Goal: Information Seeking & Learning: Learn about a topic

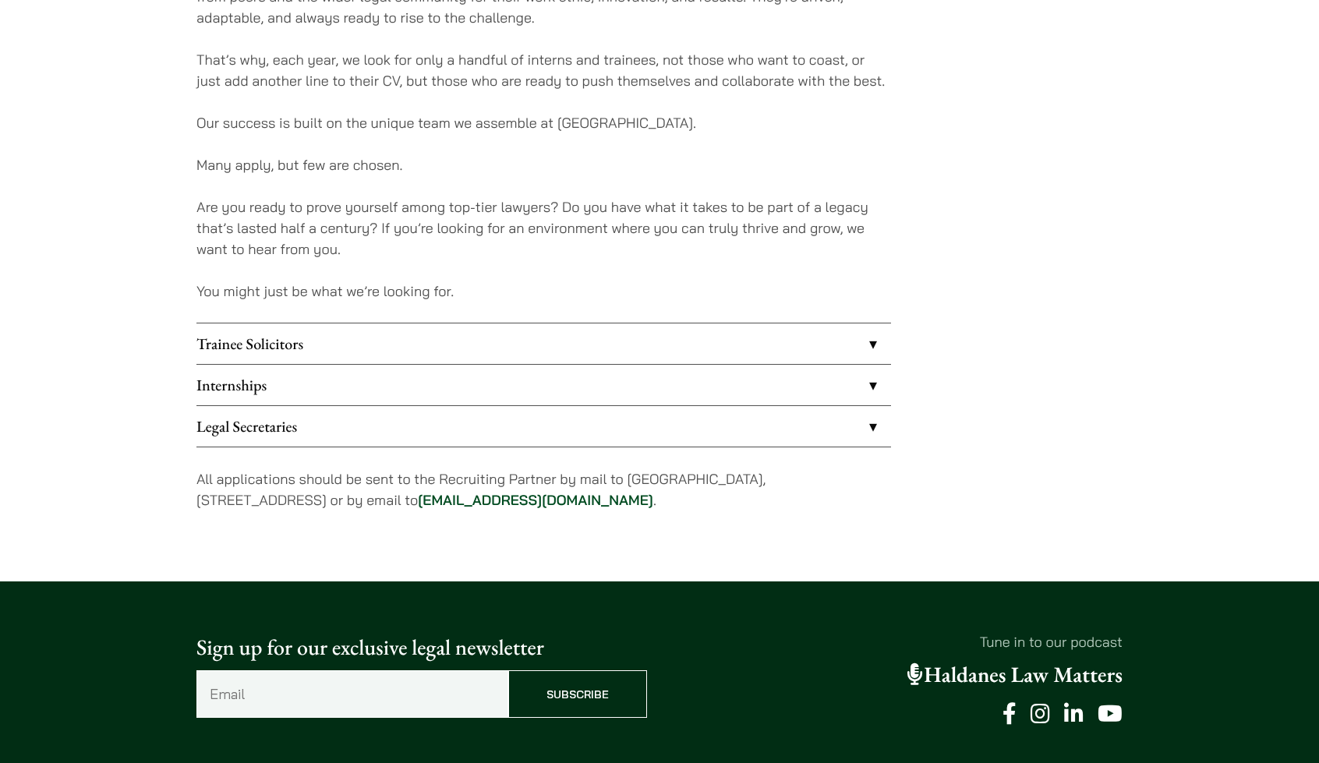
scroll to position [1247, 0]
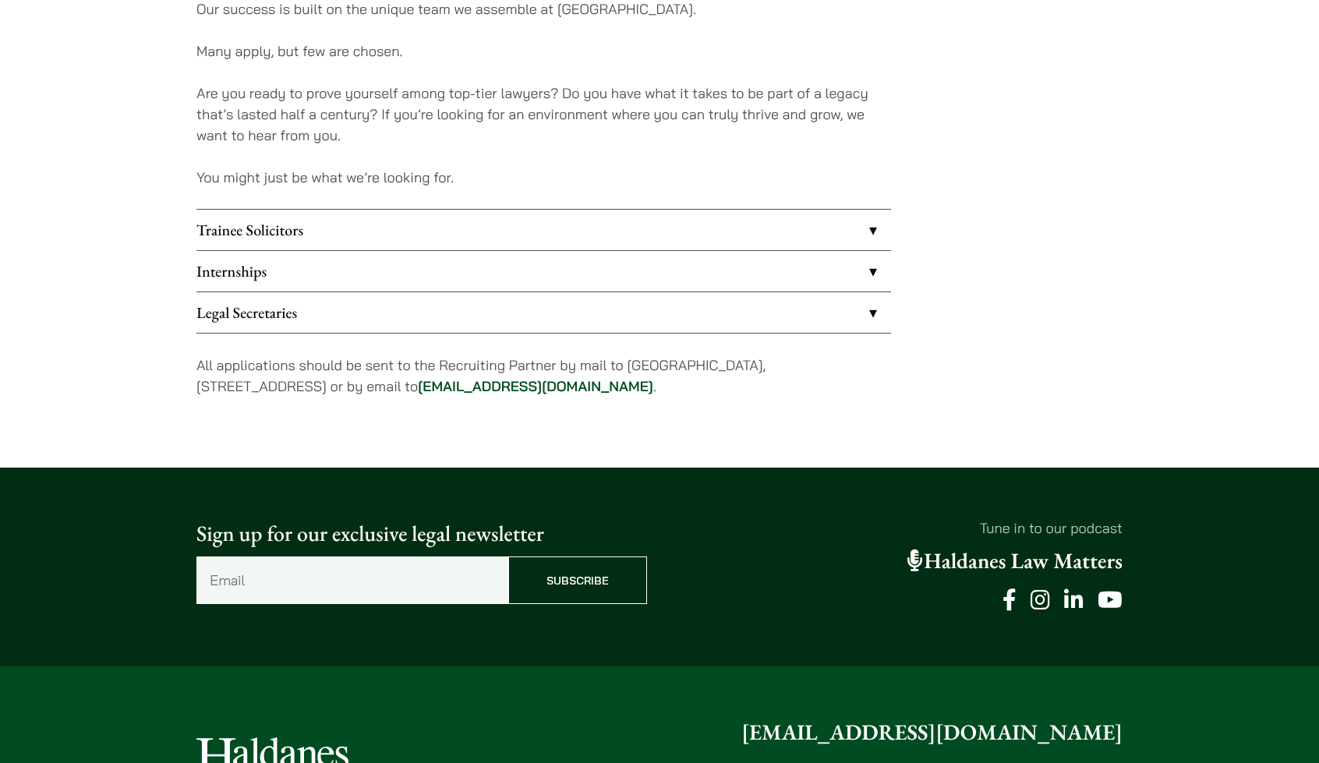
click at [443, 259] on link "Internships" at bounding box center [543, 271] width 695 height 41
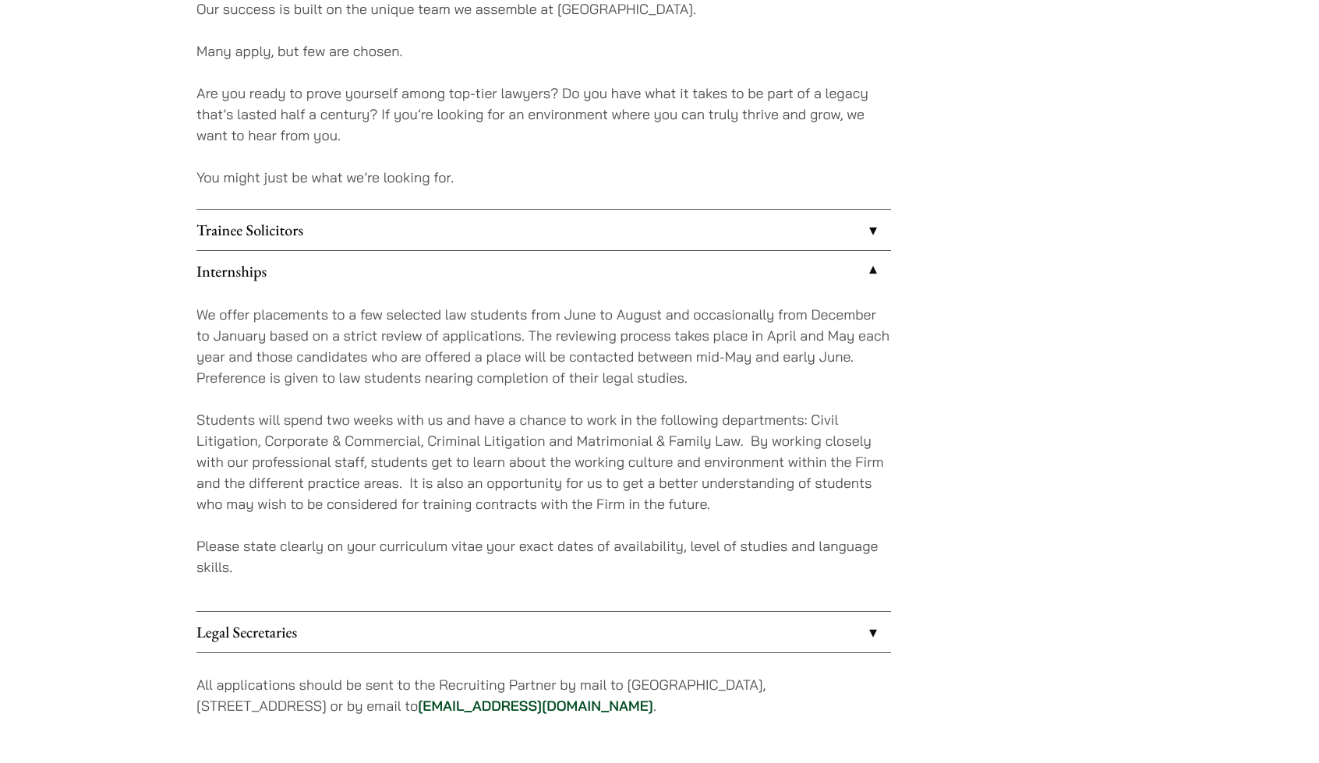
click at [457, 223] on link "Trainee Solicitors" at bounding box center [543, 230] width 695 height 41
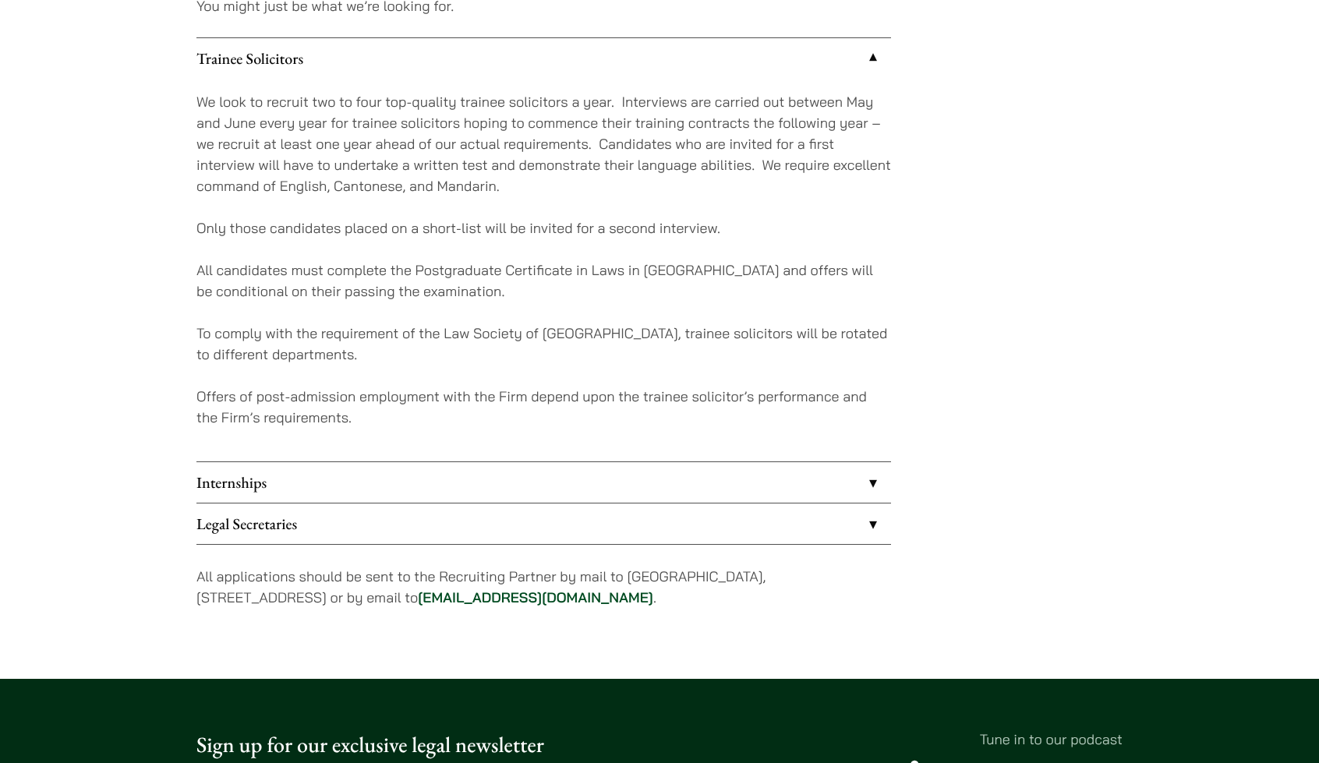
scroll to position [1403, 0]
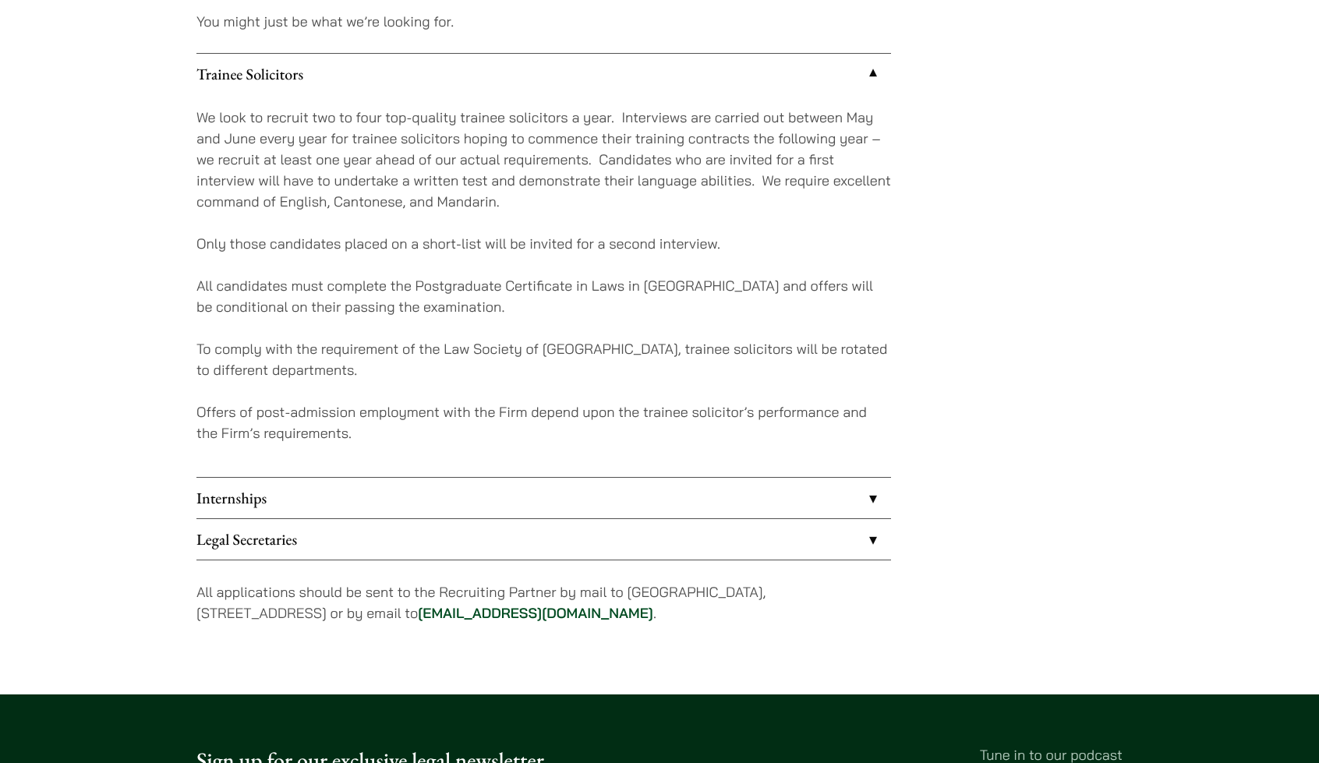
click at [619, 500] on link "Internships" at bounding box center [543, 498] width 695 height 41
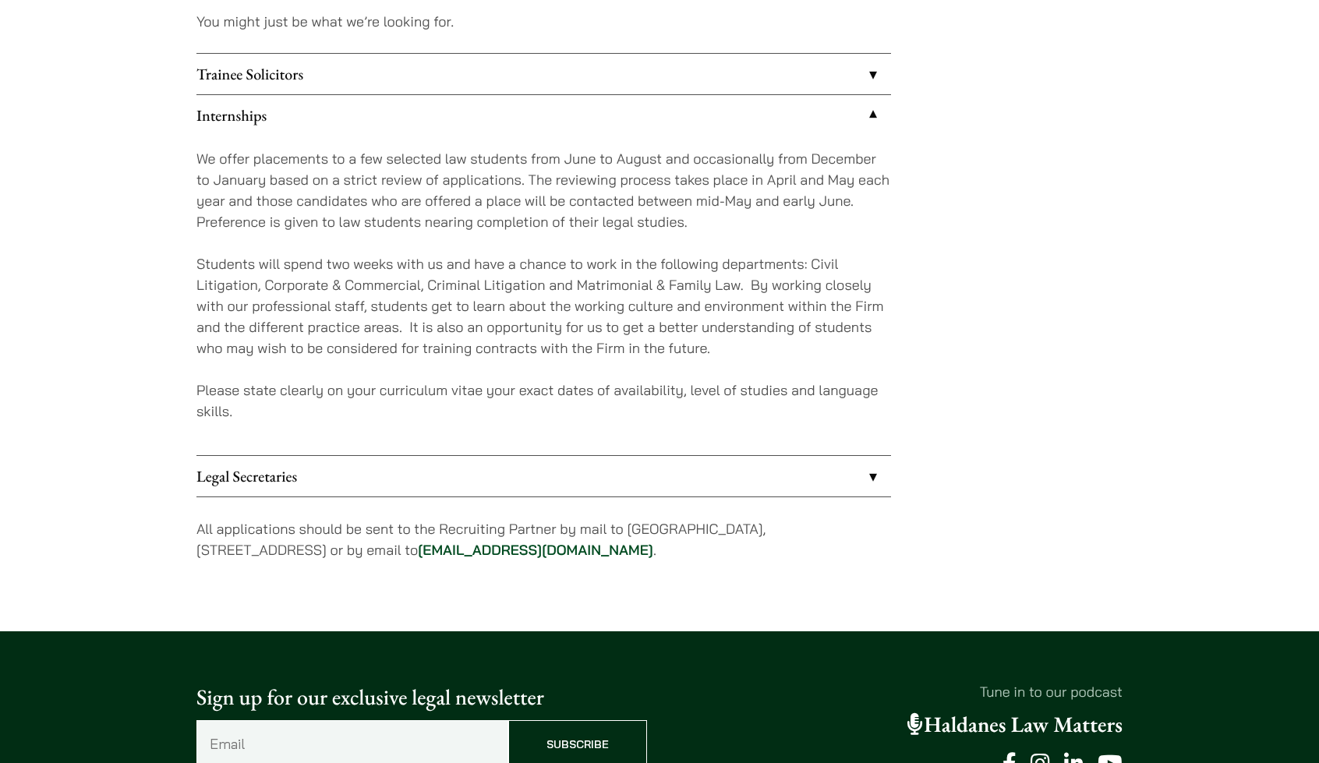
click at [199, 164] on p "We offer placements to a few selected law students from June to August and occa…" at bounding box center [543, 190] width 695 height 84
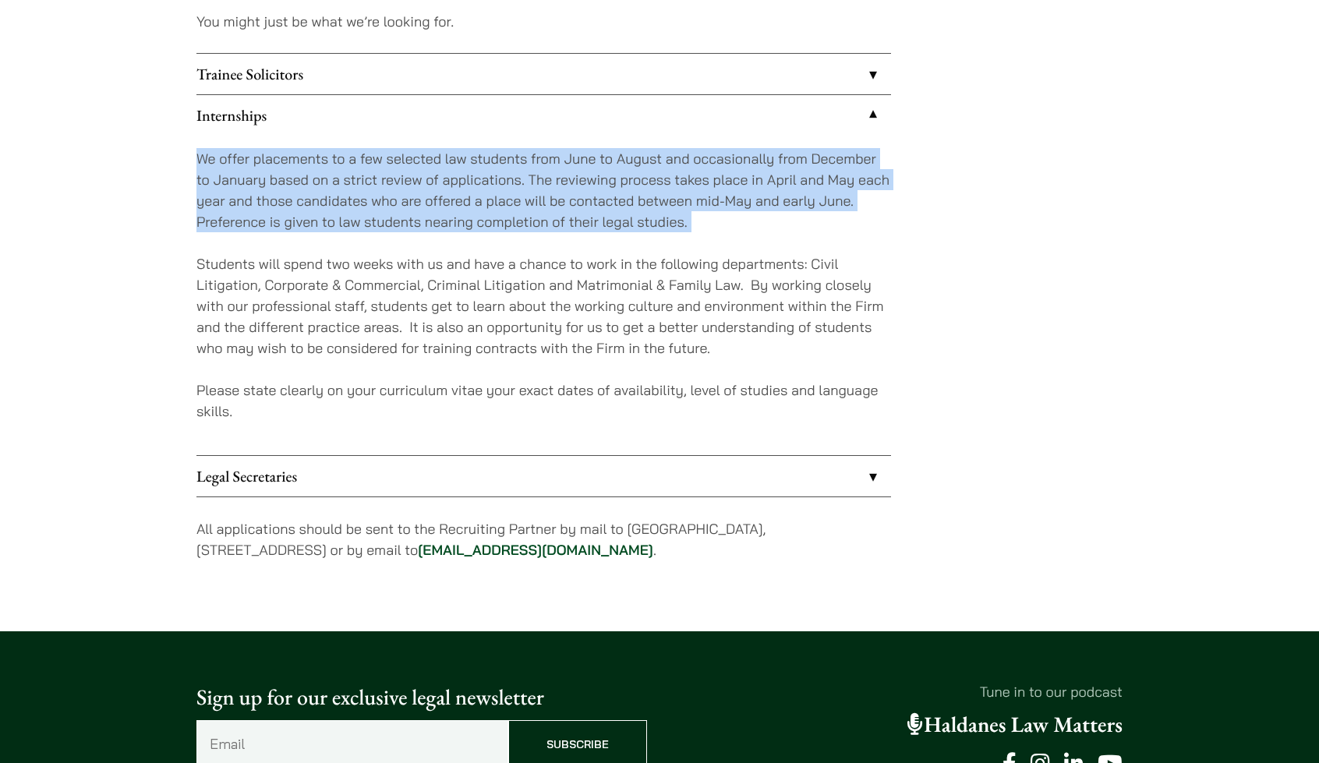
drag, startPoint x: 199, startPoint y: 164, endPoint x: 716, endPoint y: 221, distance: 519.9
click at [716, 221] on p "We offer placements to a few selected law students from June to August and occa…" at bounding box center [543, 190] width 695 height 84
drag, startPoint x: 716, startPoint y: 221, endPoint x: 192, endPoint y: 144, distance: 529.5
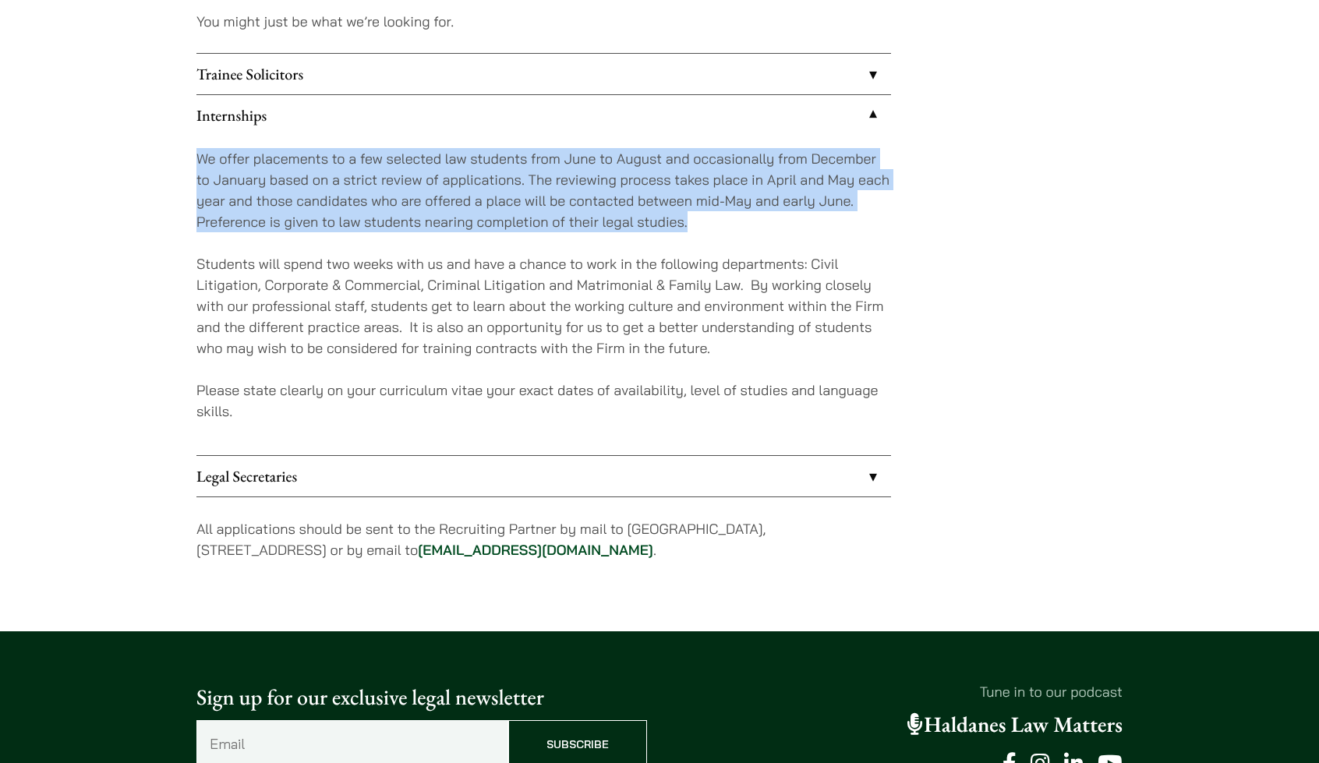
drag, startPoint x: 192, startPoint y: 144, endPoint x: 681, endPoint y: 225, distance: 496.2
click at [681, 225] on p "We offer placements to a few selected law students from June to August and occa…" at bounding box center [543, 190] width 695 height 84
drag, startPoint x: 681, startPoint y: 225, endPoint x: 193, endPoint y: 163, distance: 492.7
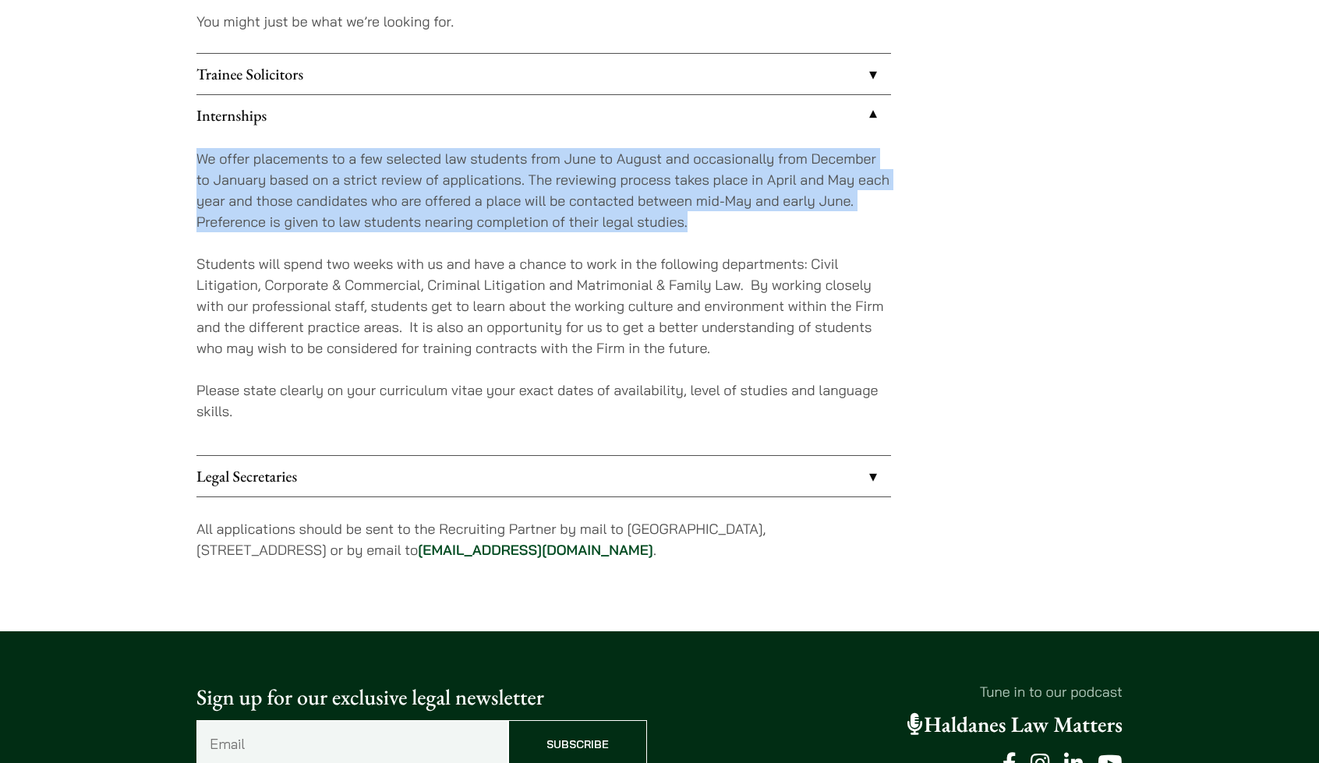
click at [583, 216] on p "We offer placements to a few selected law students from June to August and occa…" at bounding box center [543, 190] width 695 height 84
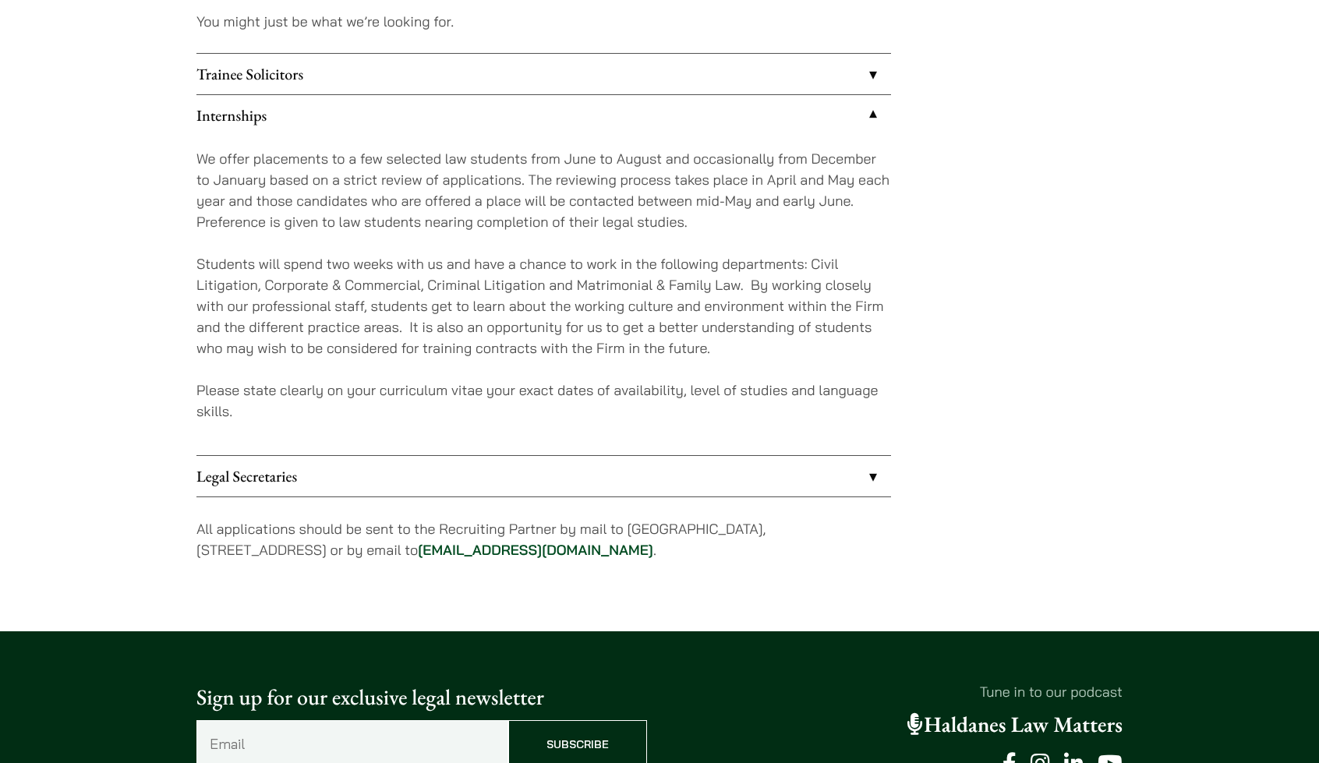
click at [203, 155] on p "We offer placements to a few selected law students from June to August and occa…" at bounding box center [543, 190] width 695 height 84
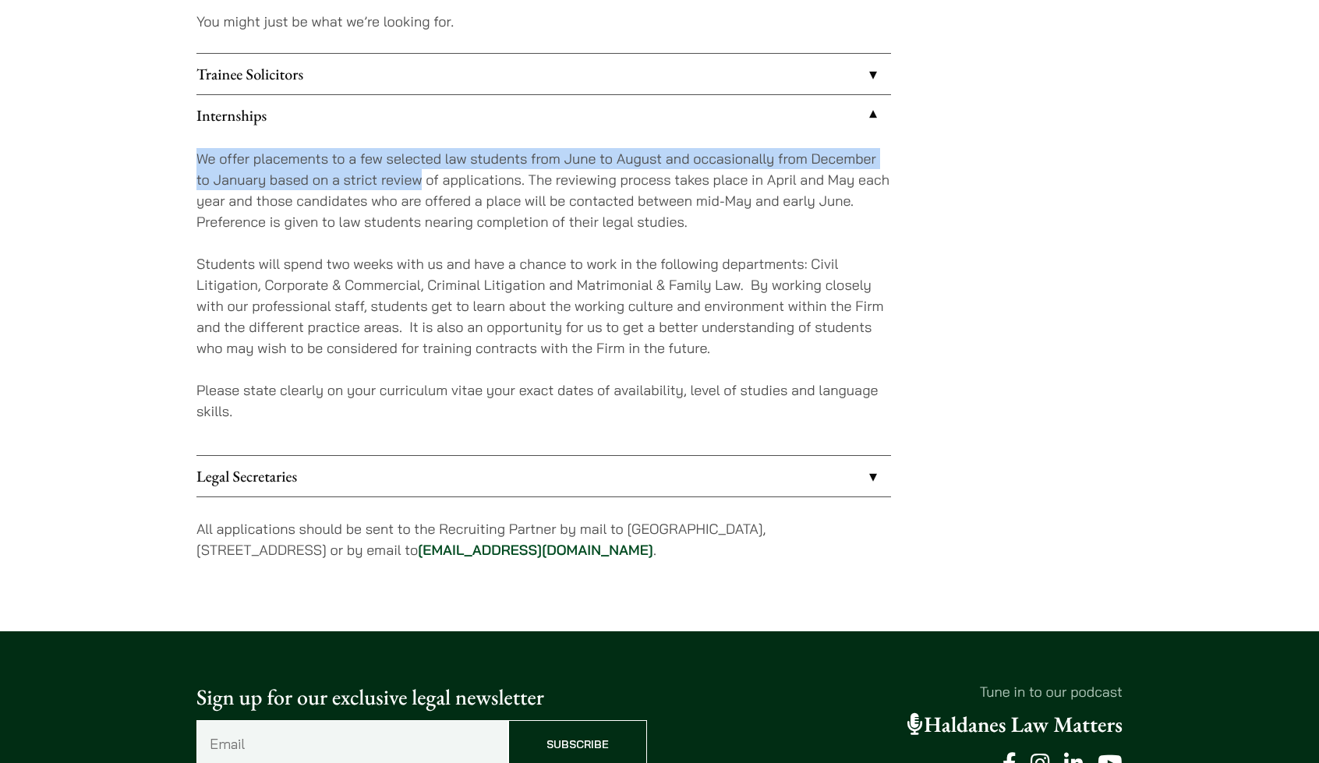
drag, startPoint x: 203, startPoint y: 155, endPoint x: 385, endPoint y: 180, distance: 184.1
click at [385, 180] on p "We offer placements to a few selected law students from June to August and occa…" at bounding box center [543, 190] width 695 height 84
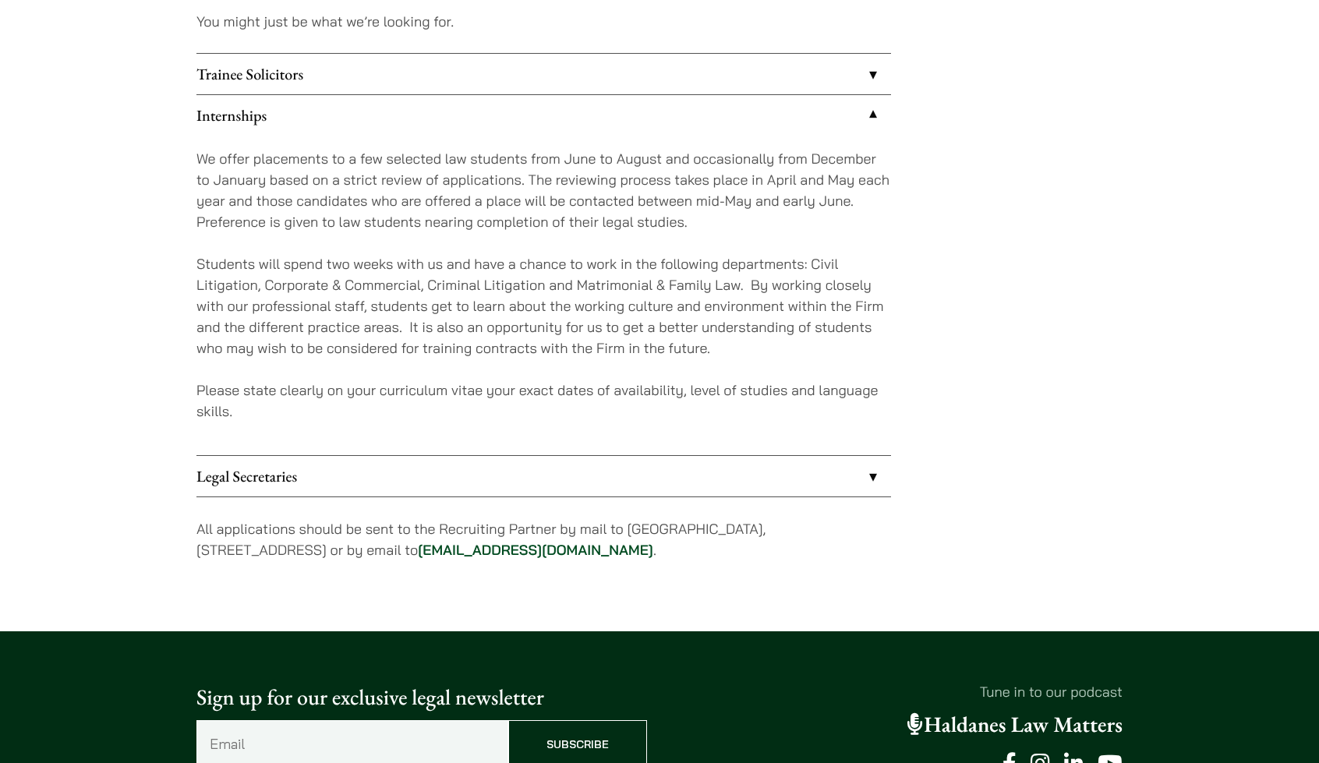
click at [461, 180] on p "We offer placements to a few selected law students from June to August and occa…" at bounding box center [543, 190] width 695 height 84
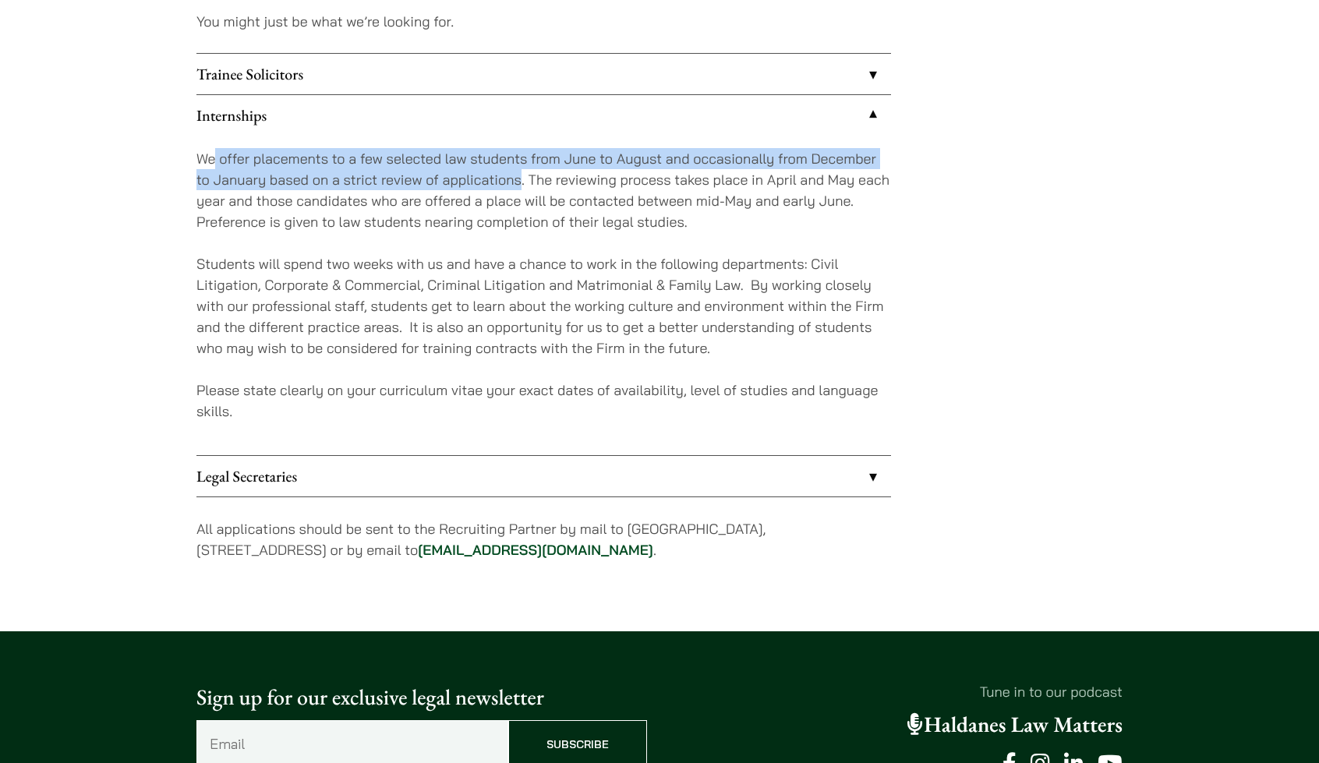
drag, startPoint x: 461, startPoint y: 180, endPoint x: 216, endPoint y: 154, distance: 247.0
click at [216, 154] on p "We offer placements to a few selected law students from June to August and occa…" at bounding box center [543, 190] width 695 height 84
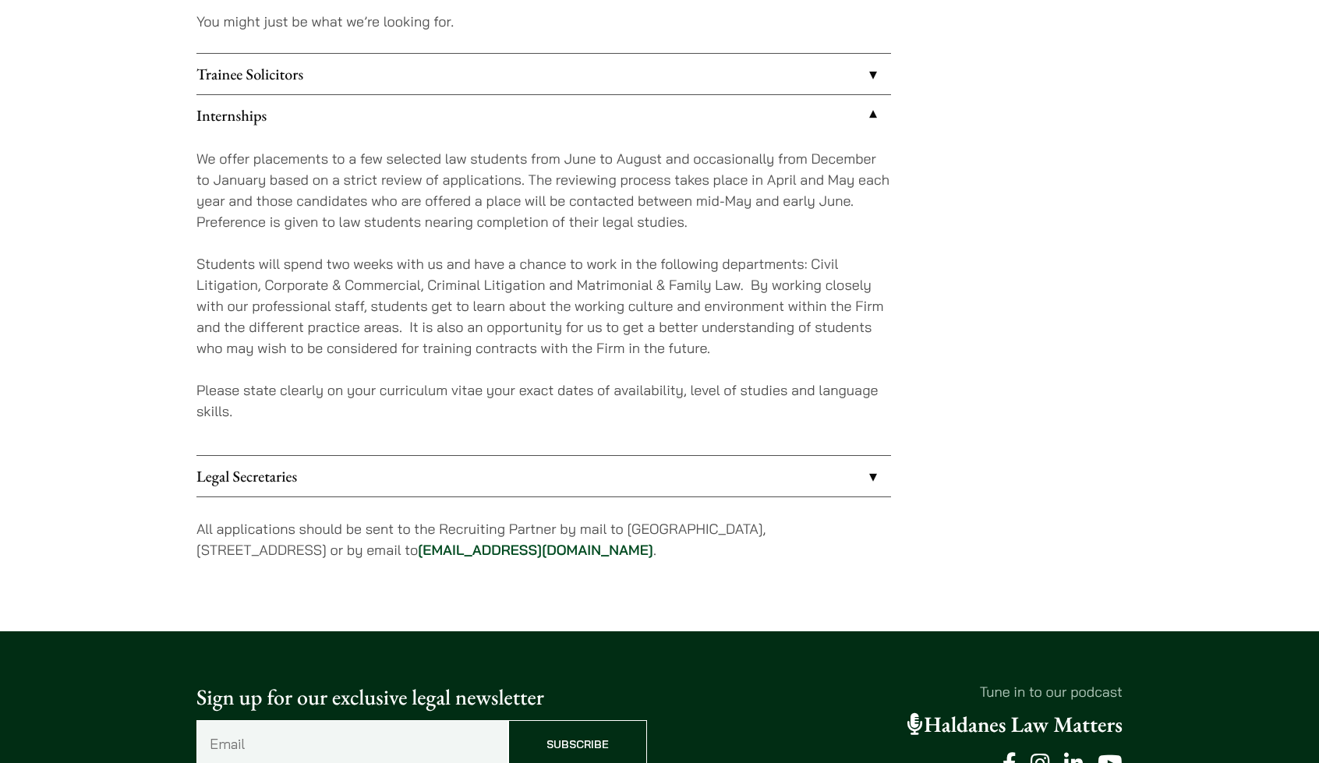
scroll to position [1397, 0]
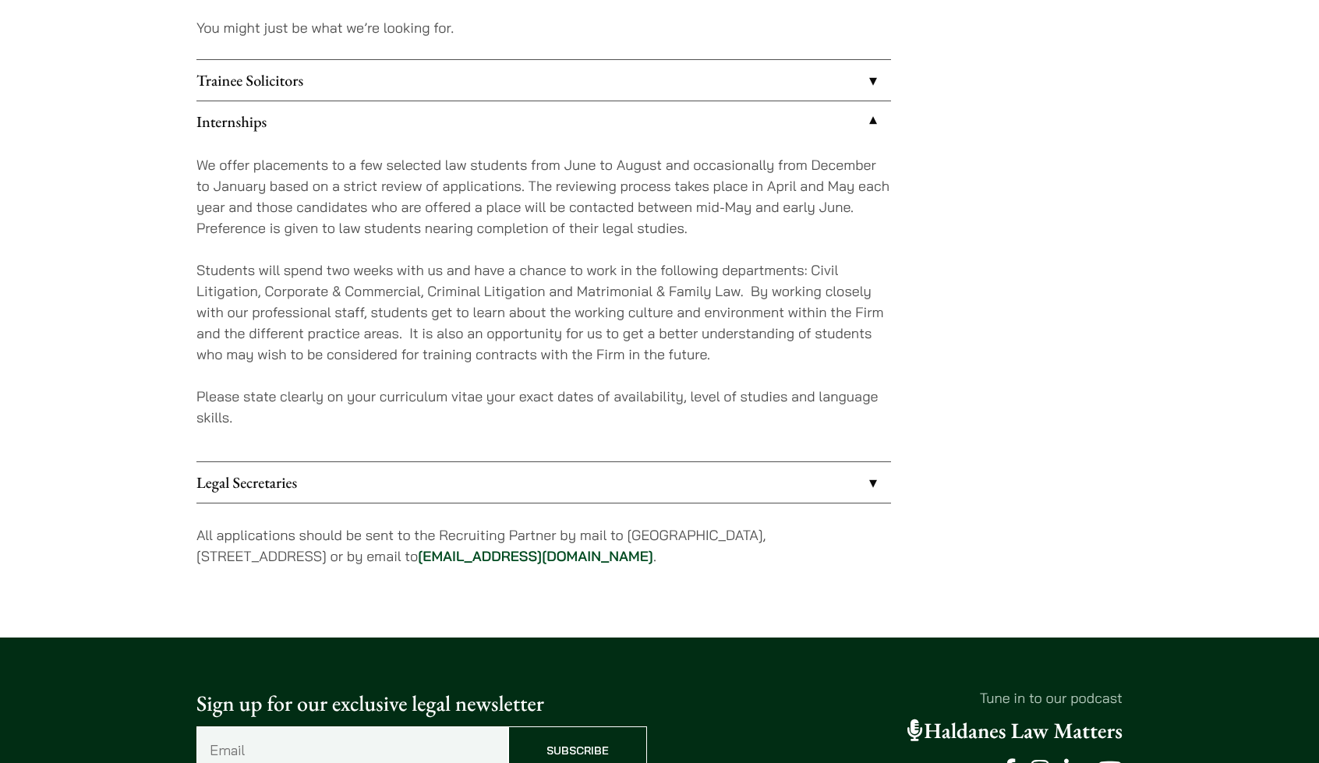
click at [408, 205] on p "We offer placements to a few selected law students from June to August and occa…" at bounding box center [543, 196] width 695 height 84
drag, startPoint x: 408, startPoint y: 205, endPoint x: 417, endPoint y: 207, distance: 9.5
click at [417, 207] on p "We offer placements to a few selected law students from June to August and occa…" at bounding box center [543, 196] width 695 height 84
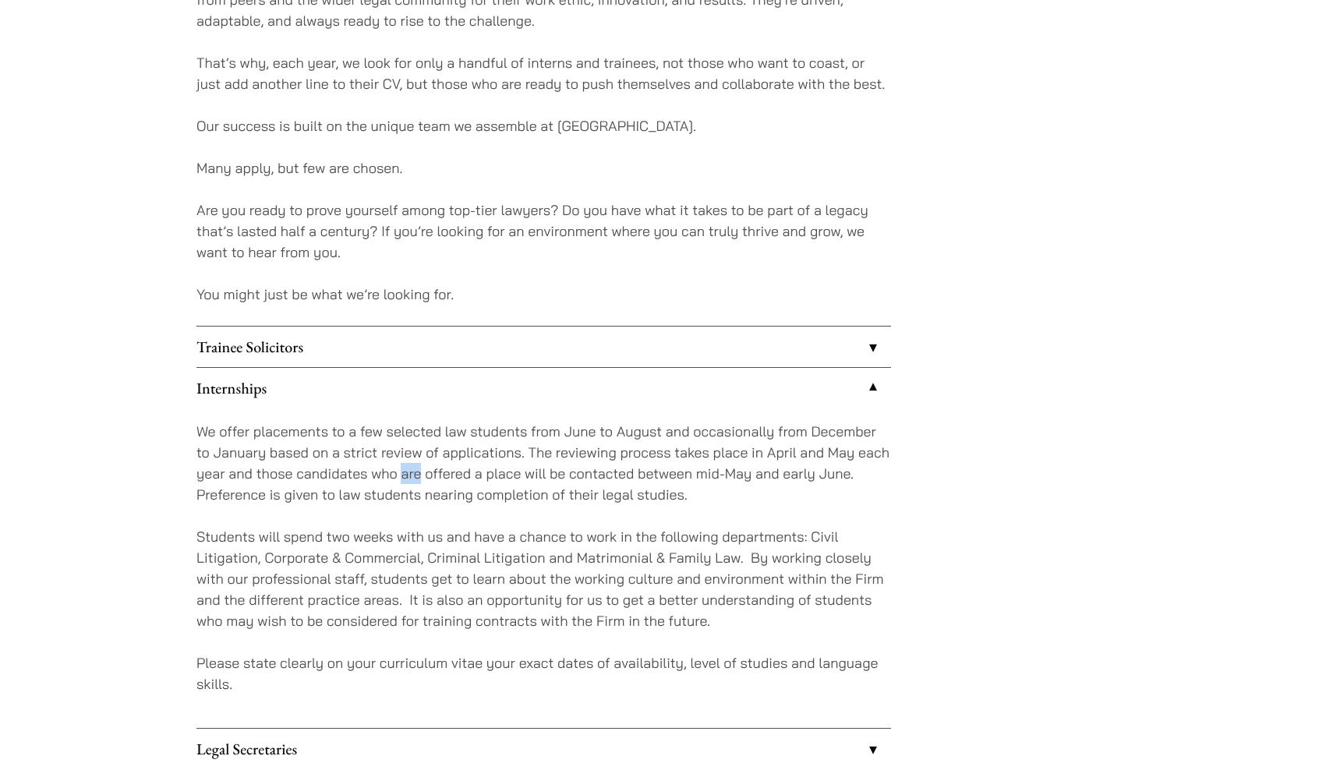
scroll to position [1135, 0]
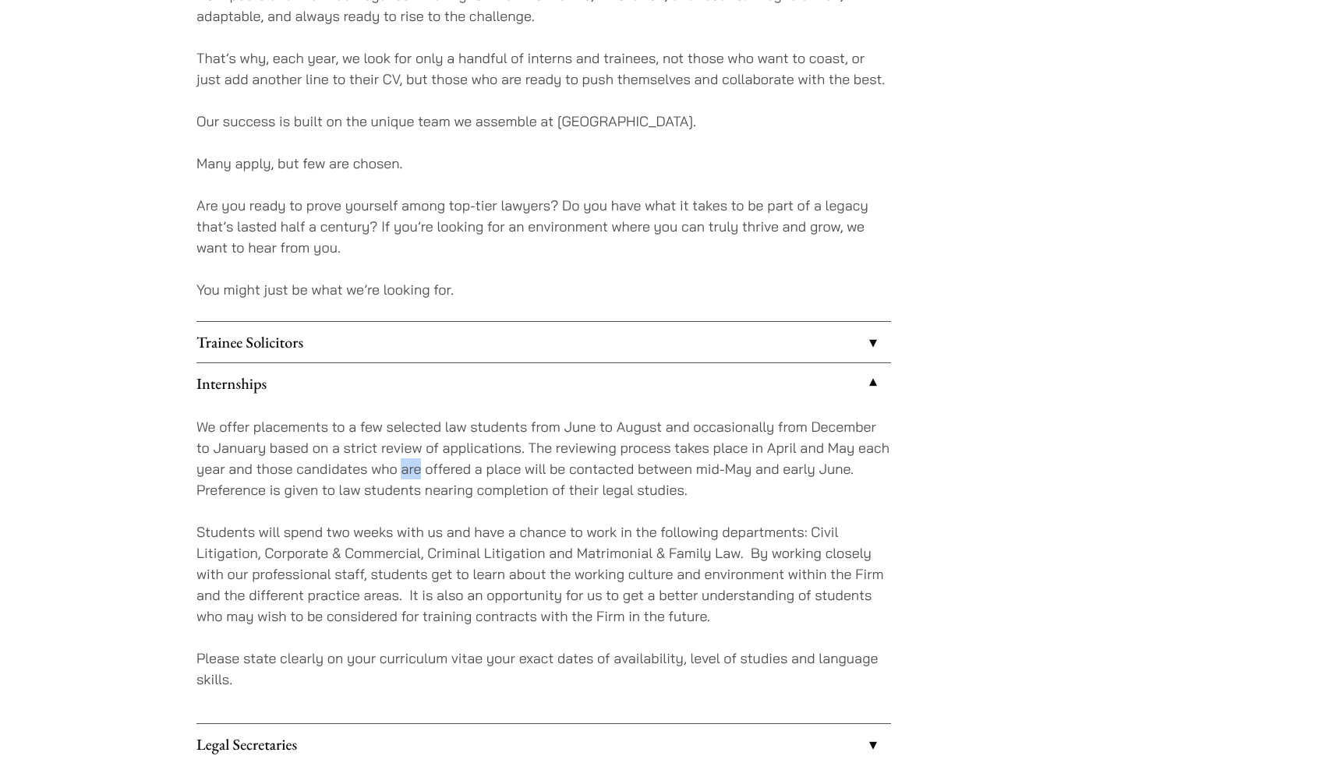
click at [582, 341] on link "Trainee Solicitors" at bounding box center [543, 342] width 695 height 41
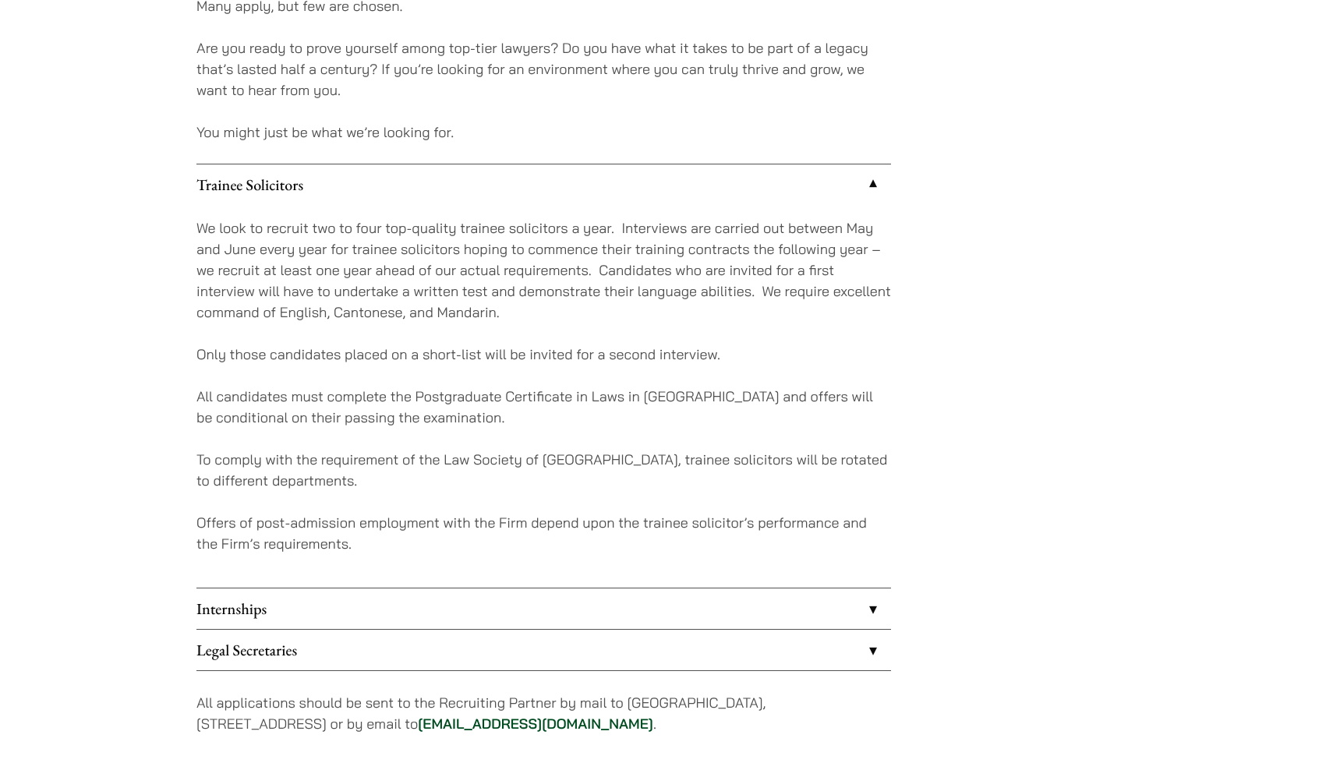
scroll to position [1292, 0]
click at [624, 612] on link "Internships" at bounding box center [543, 609] width 695 height 41
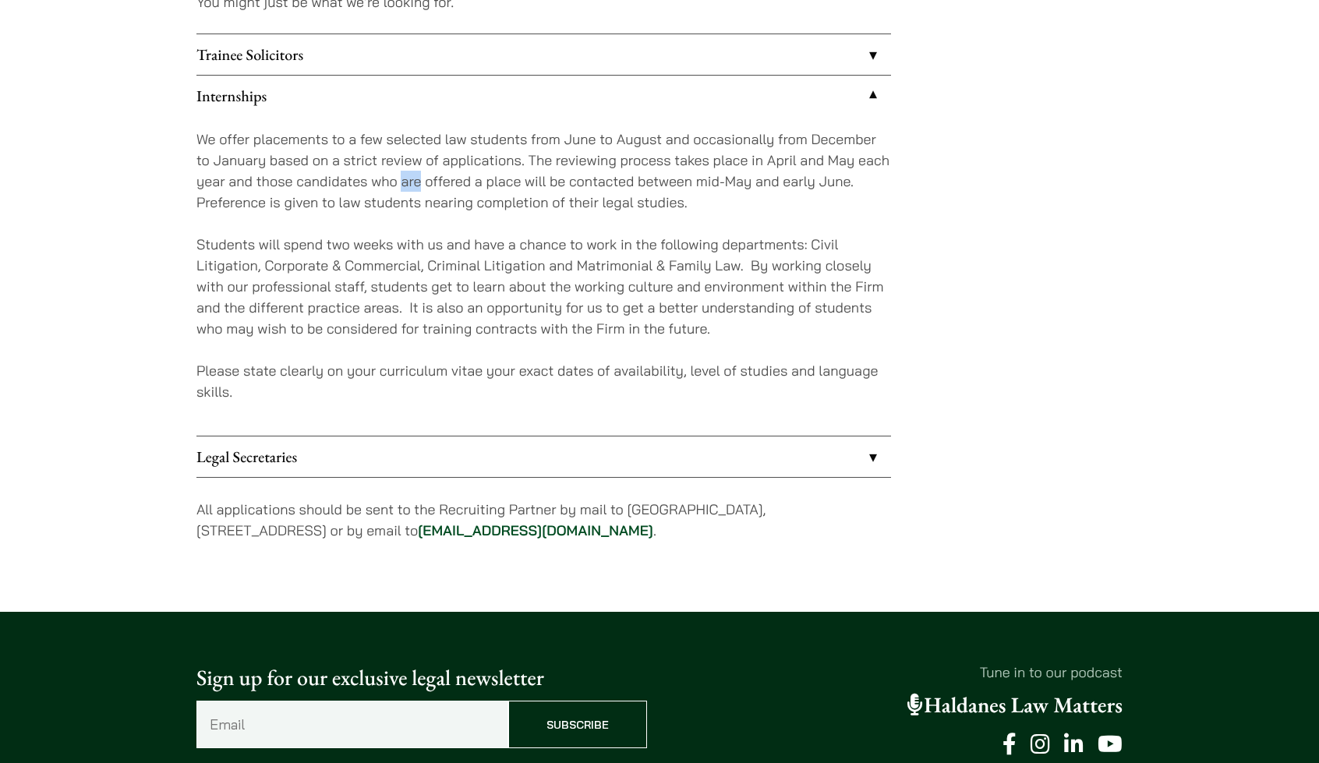
scroll to position [1423, 0]
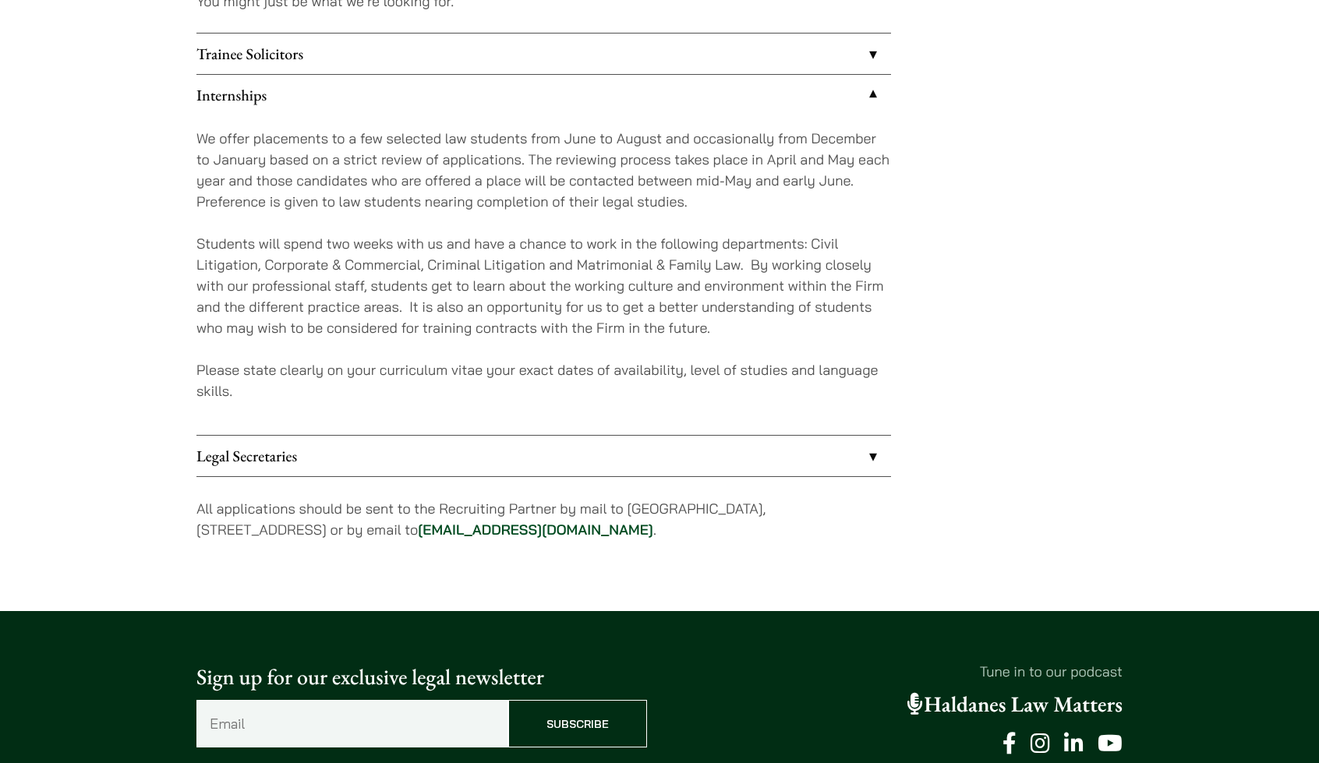
click at [591, 348] on div "We offer placements to a few selected law students from June to August and occa…" at bounding box center [543, 275] width 695 height 320
click at [410, 213] on div "We offer placements to a few selected law students from June to August and occa…" at bounding box center [543, 275] width 695 height 320
drag, startPoint x: 410, startPoint y: 213, endPoint x: 299, endPoint y: 239, distance: 113.8
click at [299, 239] on div "We offer placements to a few selected law students from June to August and occa…" at bounding box center [543, 275] width 695 height 320
click at [299, 239] on p "Students will spend two weeks with us and have a chance to work in the followin…" at bounding box center [543, 285] width 695 height 105
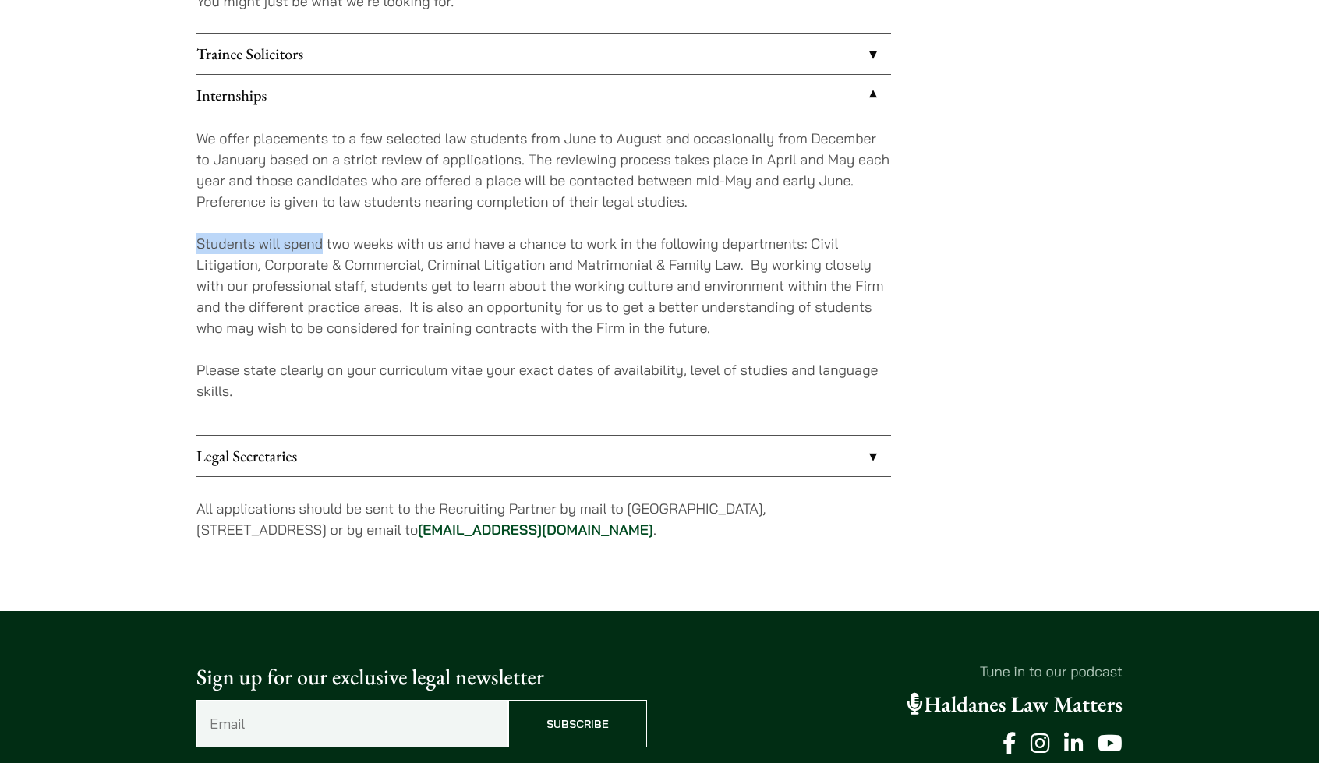
drag, startPoint x: 299, startPoint y: 239, endPoint x: 200, endPoint y: 240, distance: 99.8
click at [200, 240] on p "Students will spend two weeks with us and have a chance to work in the followin…" at bounding box center [543, 285] width 695 height 105
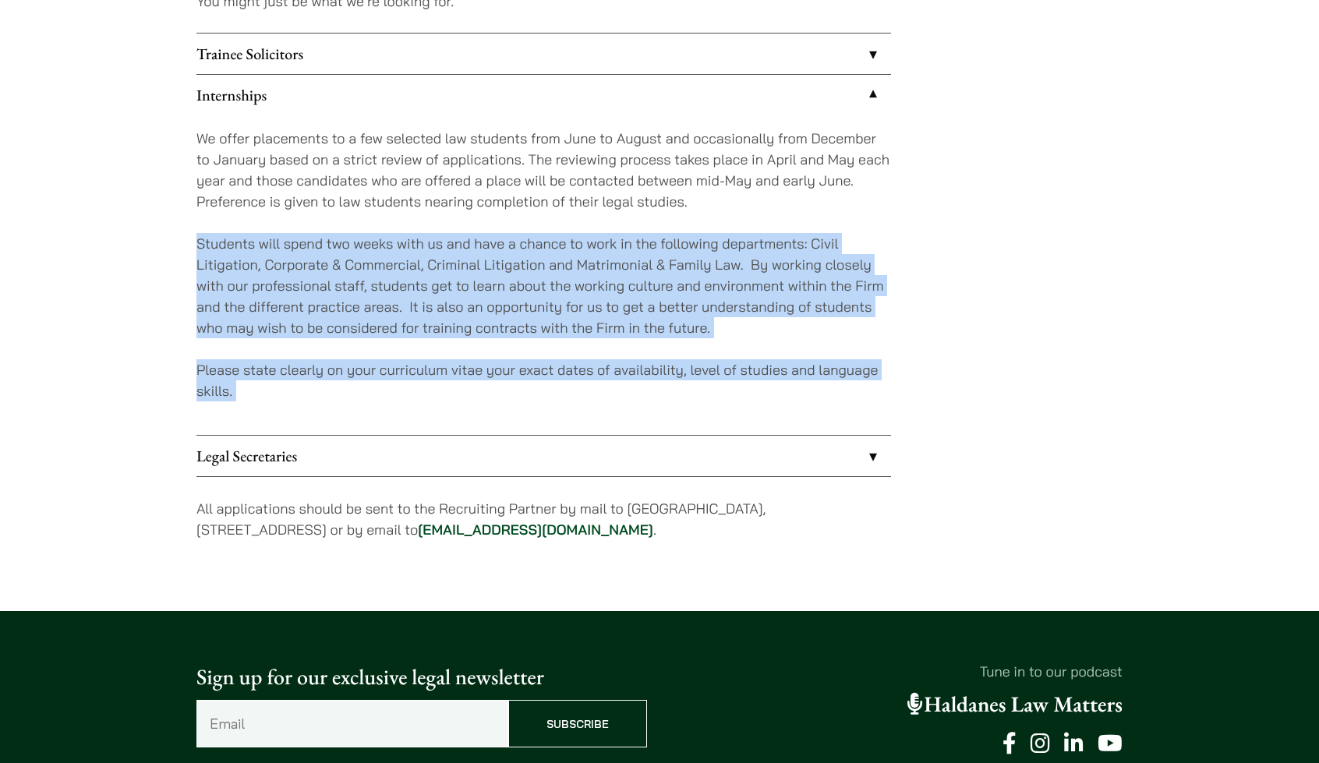
drag, startPoint x: 200, startPoint y: 240, endPoint x: 316, endPoint y: 386, distance: 186.9
click at [316, 386] on div "We offer placements to a few selected law students from June to August and occa…" at bounding box center [543, 275] width 695 height 320
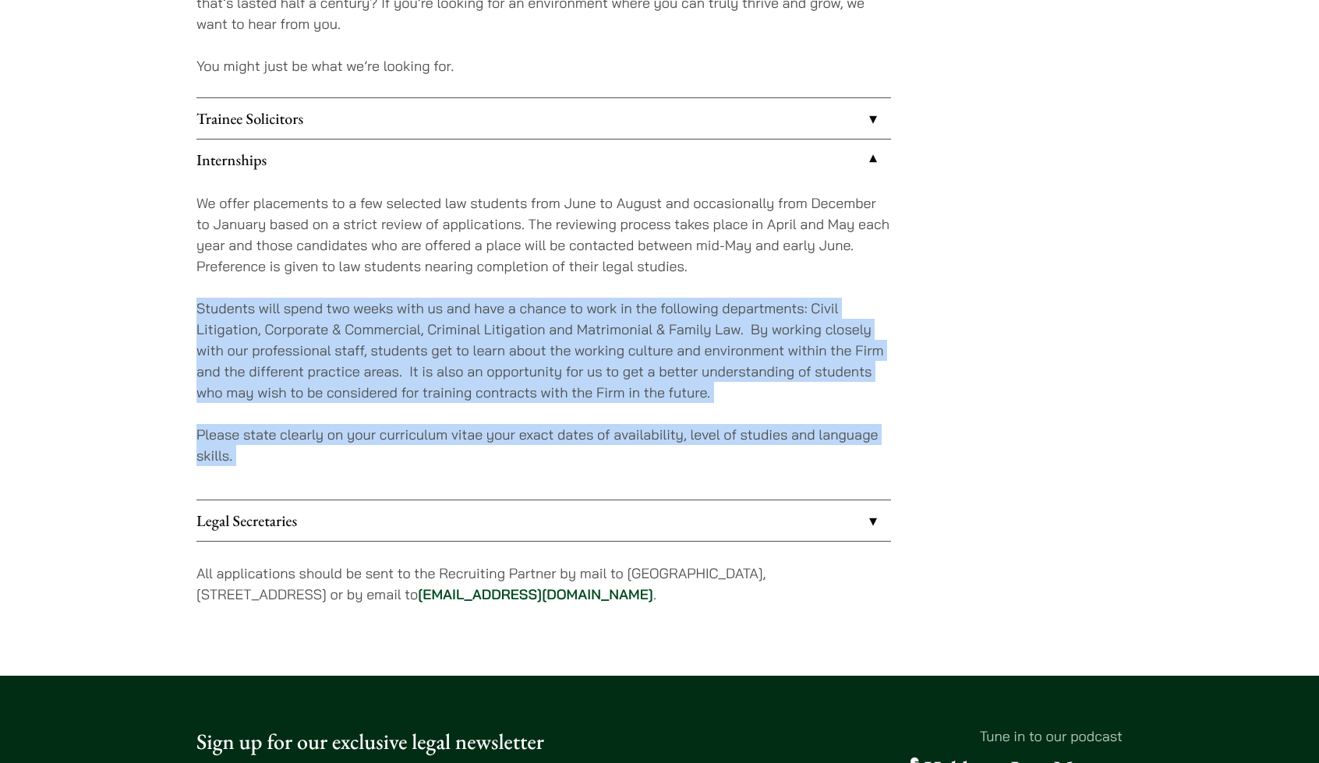
scroll to position [1359, 0]
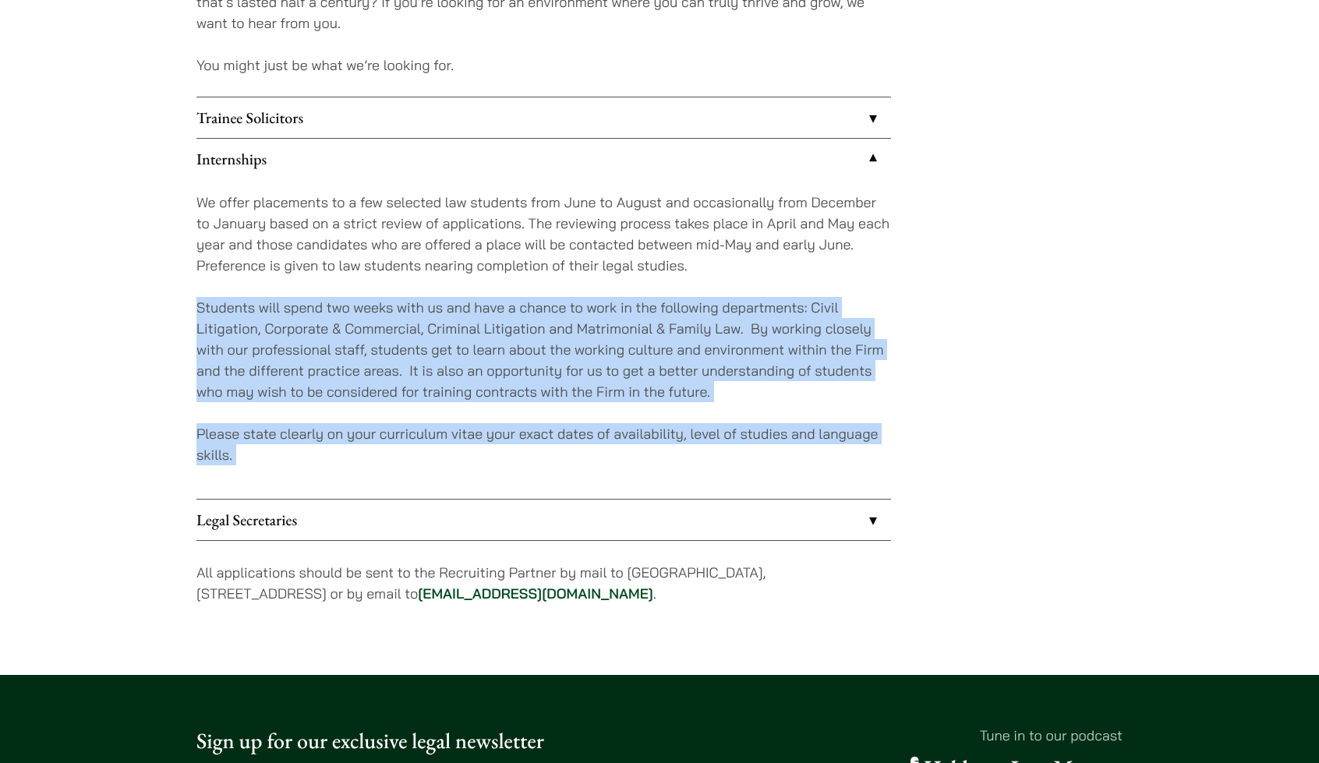
click at [215, 363] on p "Students will spend two weeks with us and have a chance to work in the followin…" at bounding box center [543, 349] width 695 height 105
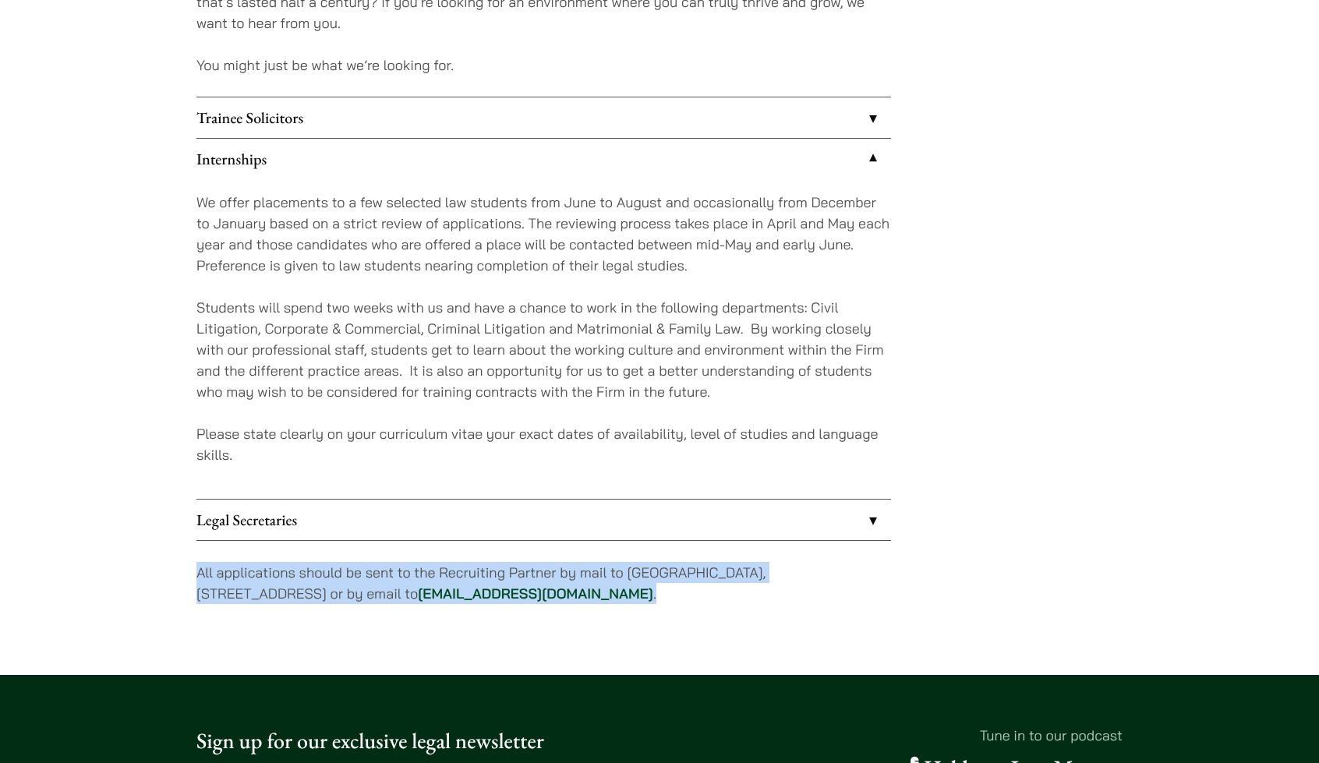
drag, startPoint x: 653, startPoint y: 596, endPoint x: 174, endPoint y: 571, distance: 480.0
copy p "All applications should be sent to the Recruiting Partner by mail to [GEOGRAPHI…"
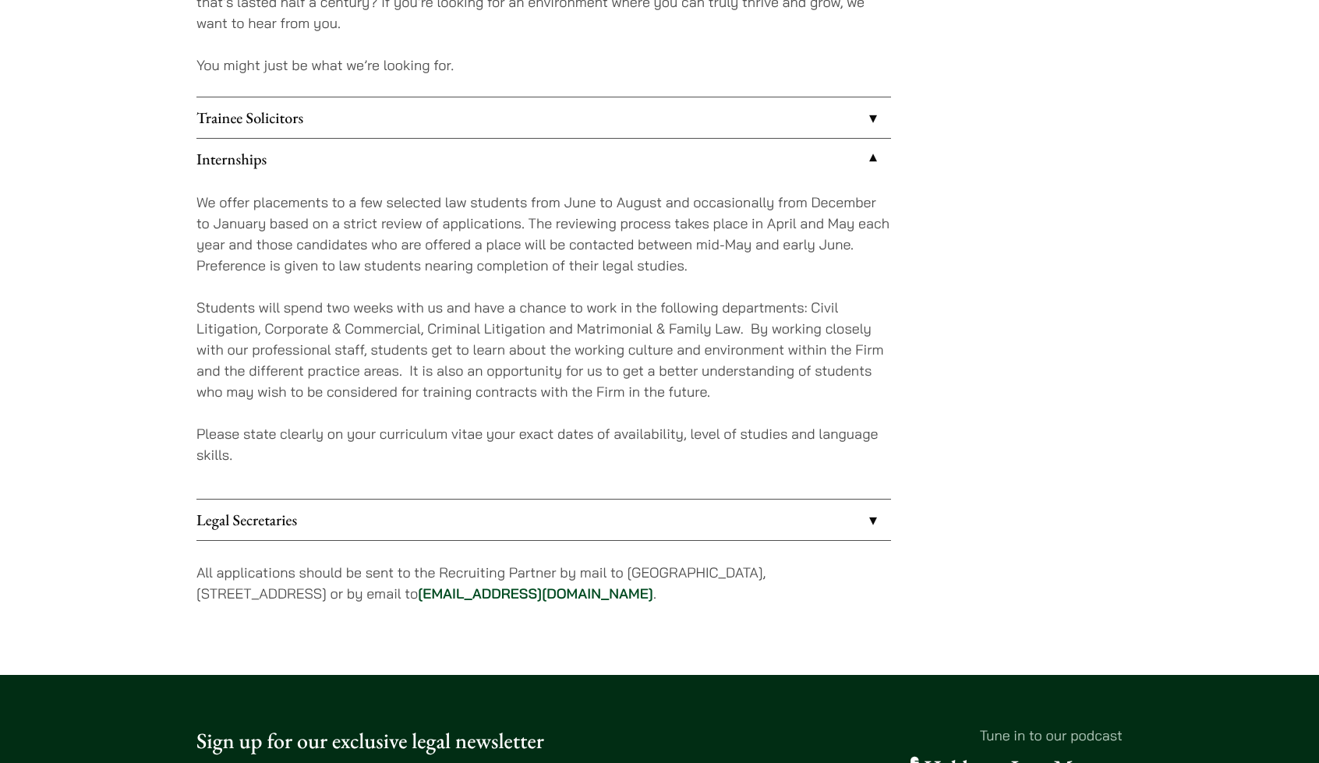
click at [712, 435] on p "Please state clearly on your curriculum vitae your exact dates of availability,…" at bounding box center [543, 444] width 695 height 42
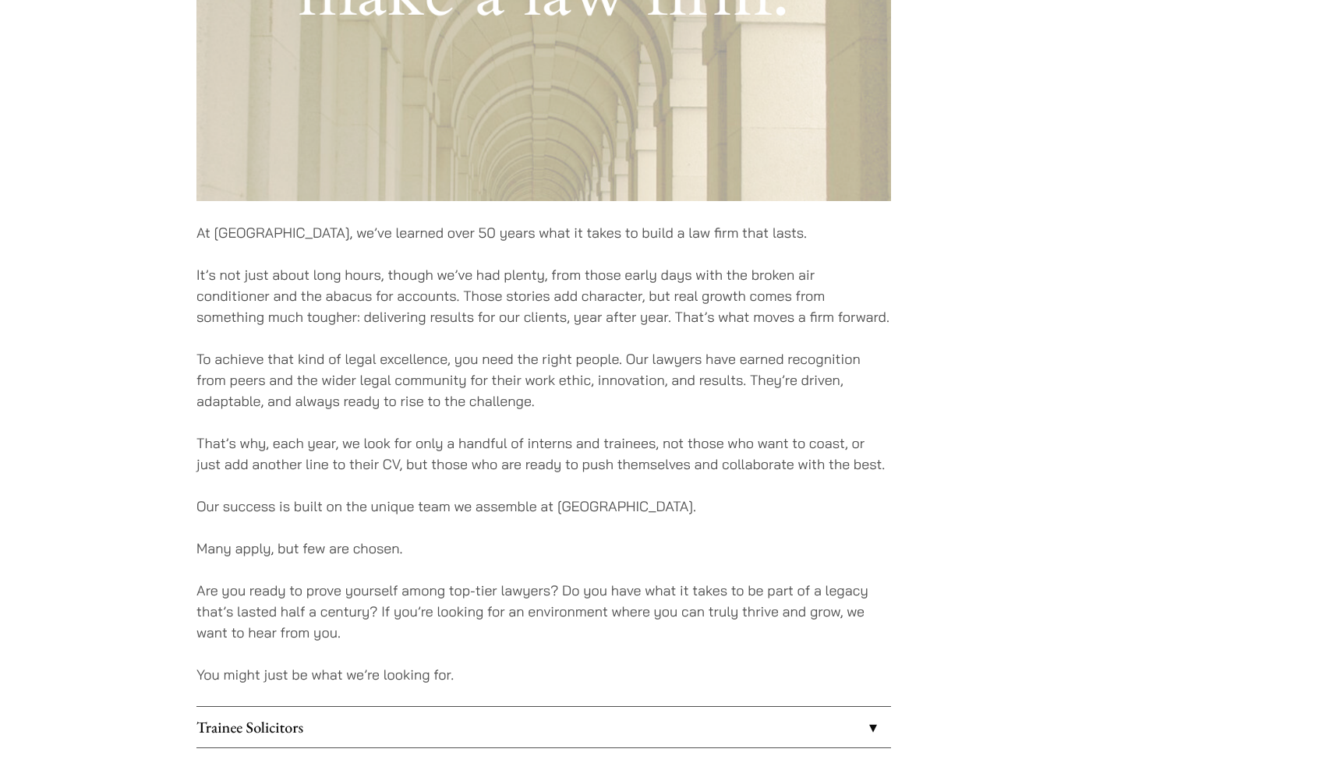
scroll to position [763, 0]
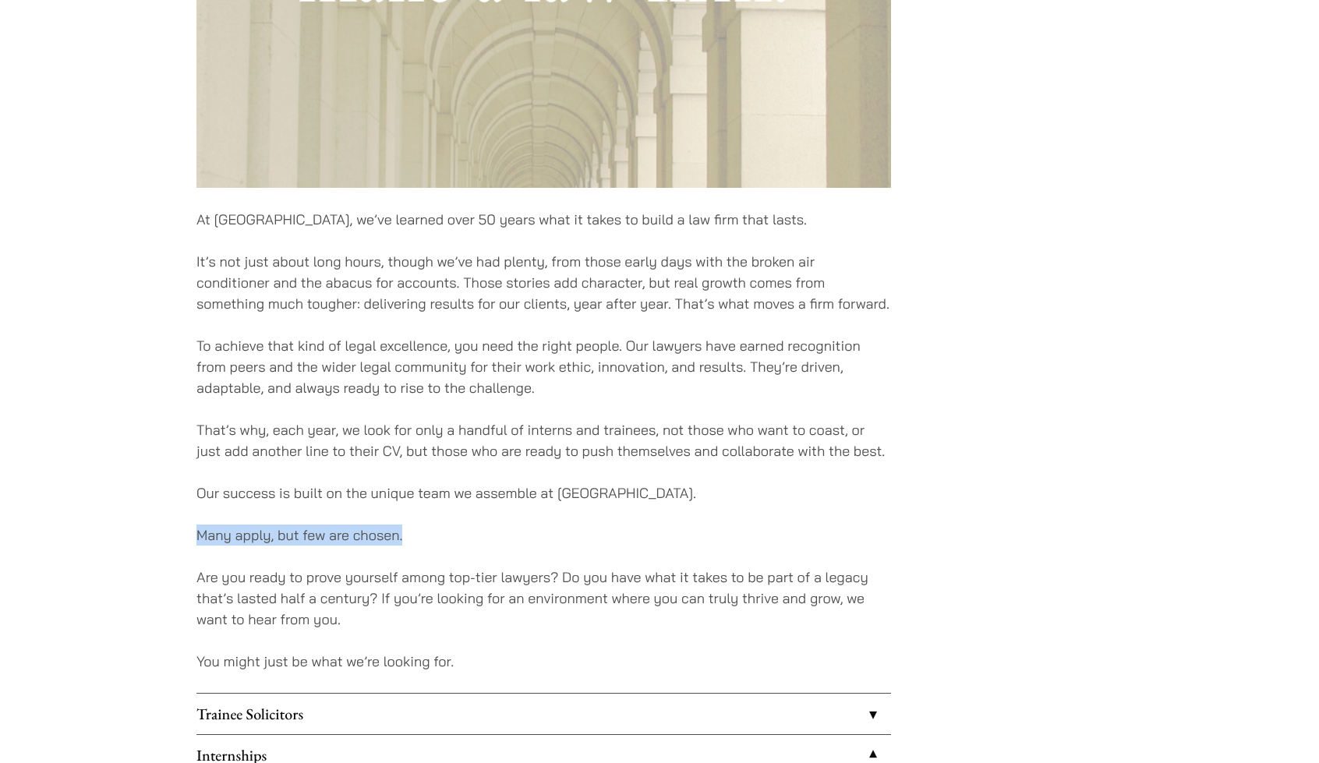
drag, startPoint x: 196, startPoint y: 535, endPoint x: 424, endPoint y: 532, distance: 227.6
click at [424, 532] on p "Many apply, but few are chosen." at bounding box center [543, 535] width 695 height 21
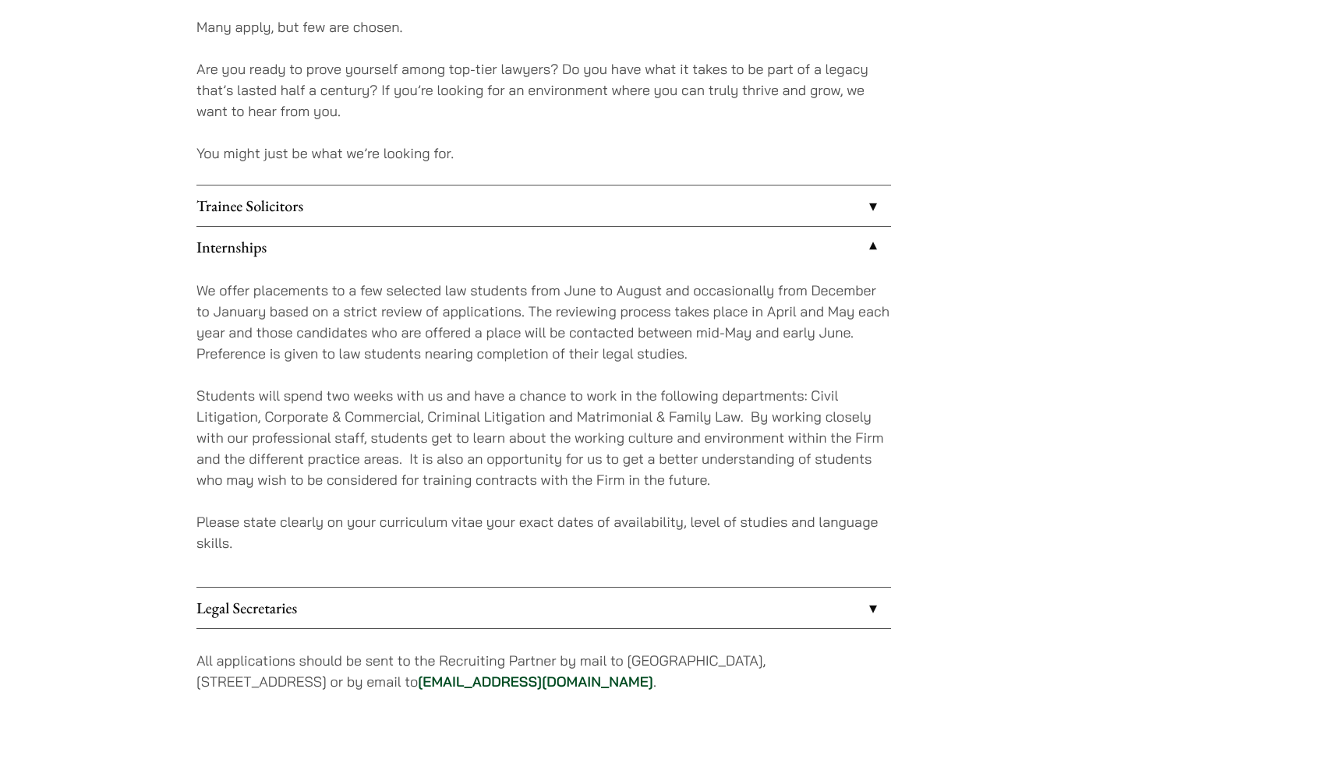
scroll to position [1291, 0]
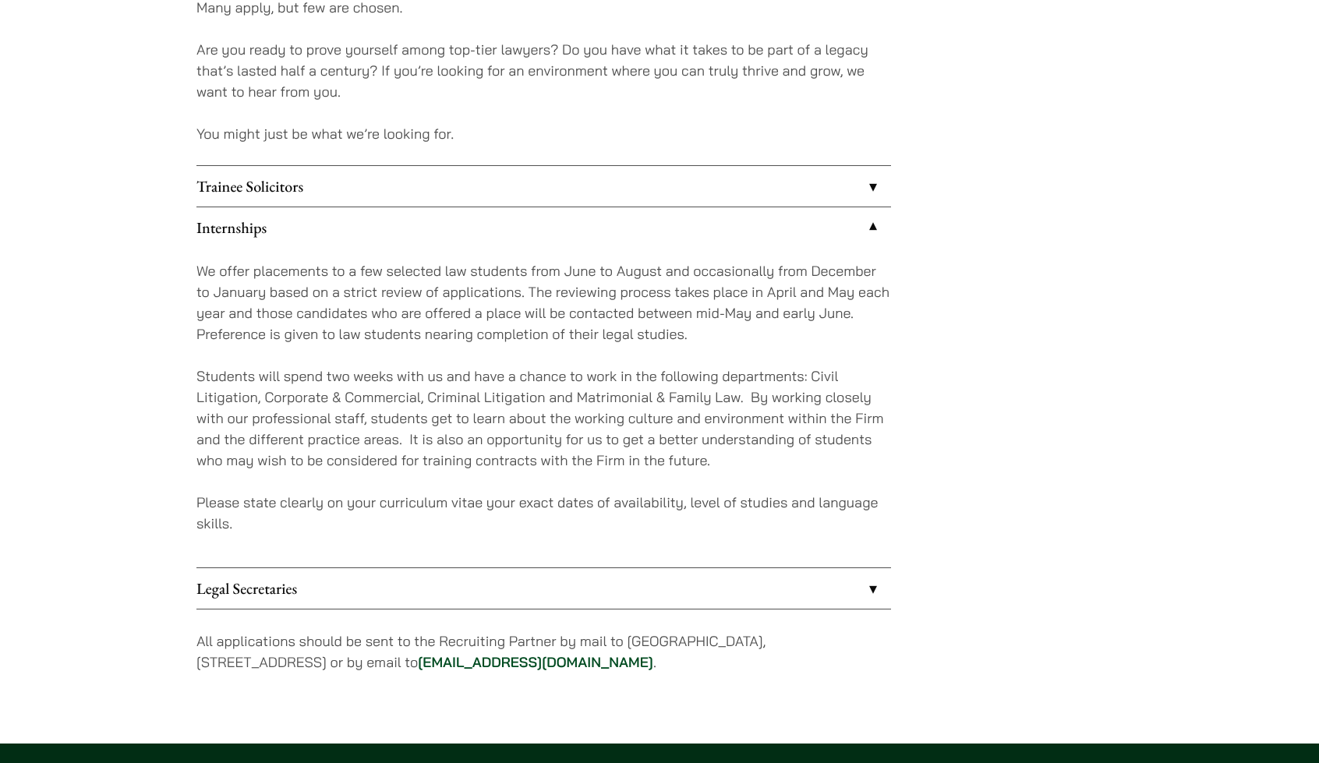
click at [553, 353] on div "We offer placements to a few selected law students from June to August and occa…" at bounding box center [543, 408] width 695 height 320
click at [586, 448] on p "Students will spend two weeks with us and have a chance to work in the followin…" at bounding box center [543, 418] width 695 height 105
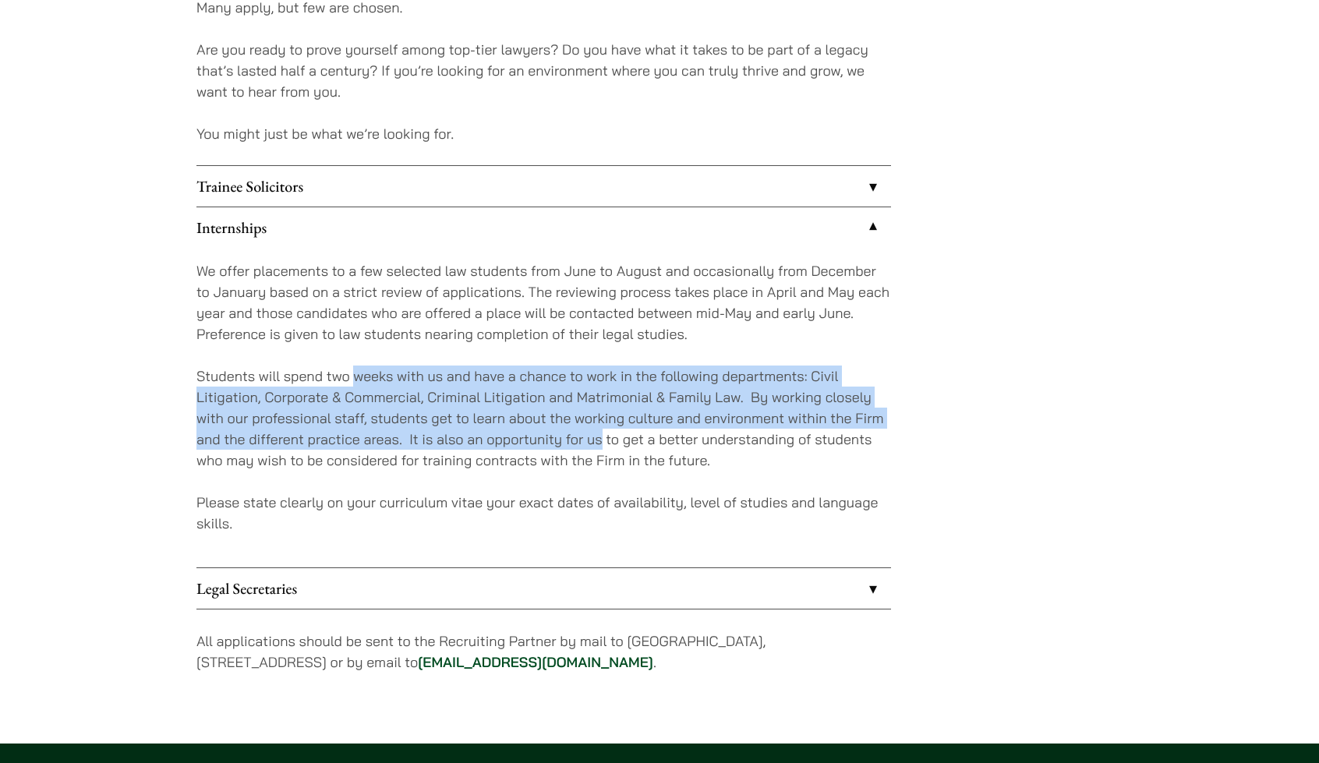
drag, startPoint x: 586, startPoint y: 448, endPoint x: 369, endPoint y: 383, distance: 226.4
click at [369, 383] on p "Students will spend two weeks with us and have a chance to work in the followin…" at bounding box center [543, 418] width 695 height 105
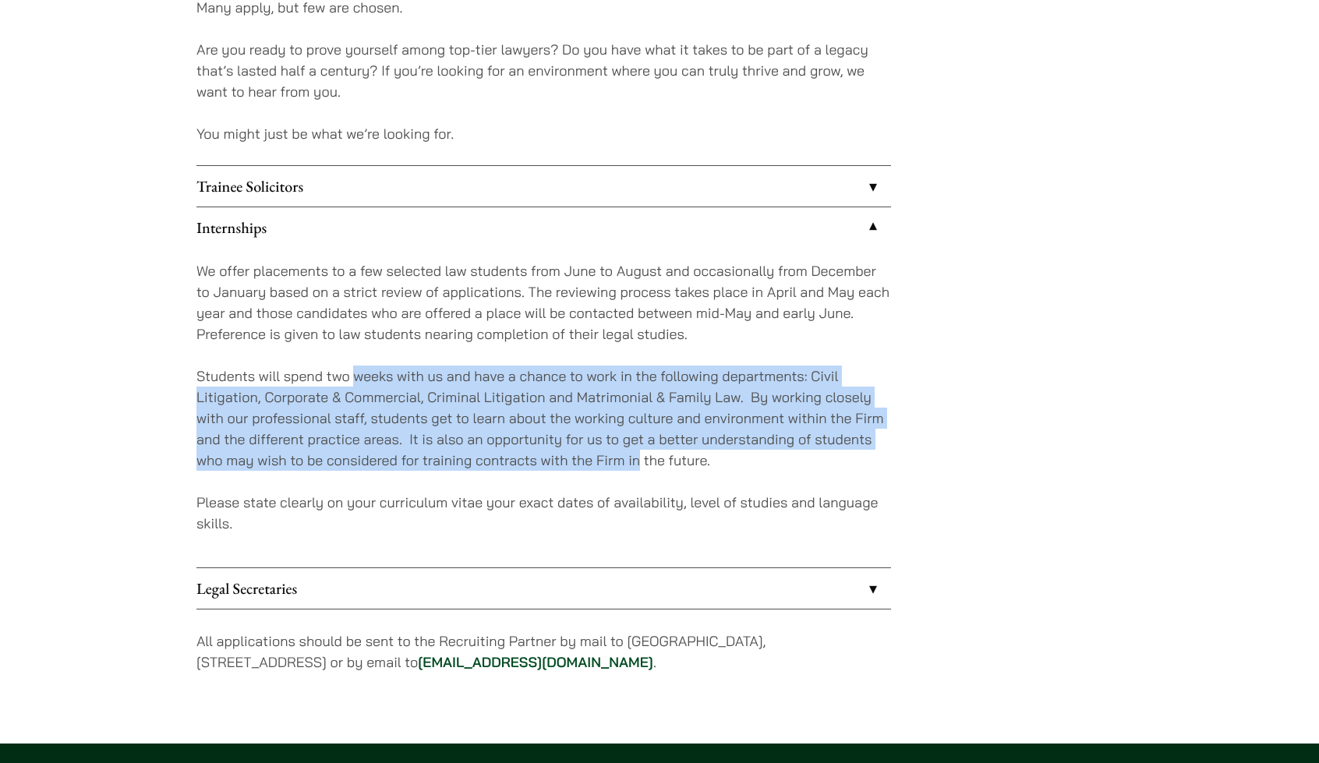
drag, startPoint x: 369, startPoint y: 383, endPoint x: 638, endPoint y: 458, distance: 278.4
click at [638, 458] on p "Students will spend two weeks with us and have a chance to work in the followin…" at bounding box center [543, 418] width 695 height 105
drag, startPoint x: 638, startPoint y: 458, endPoint x: 335, endPoint y: 379, distance: 312.5
click at [335, 379] on p "Students will spend two weeks with us and have a chance to work in the followin…" at bounding box center [543, 418] width 695 height 105
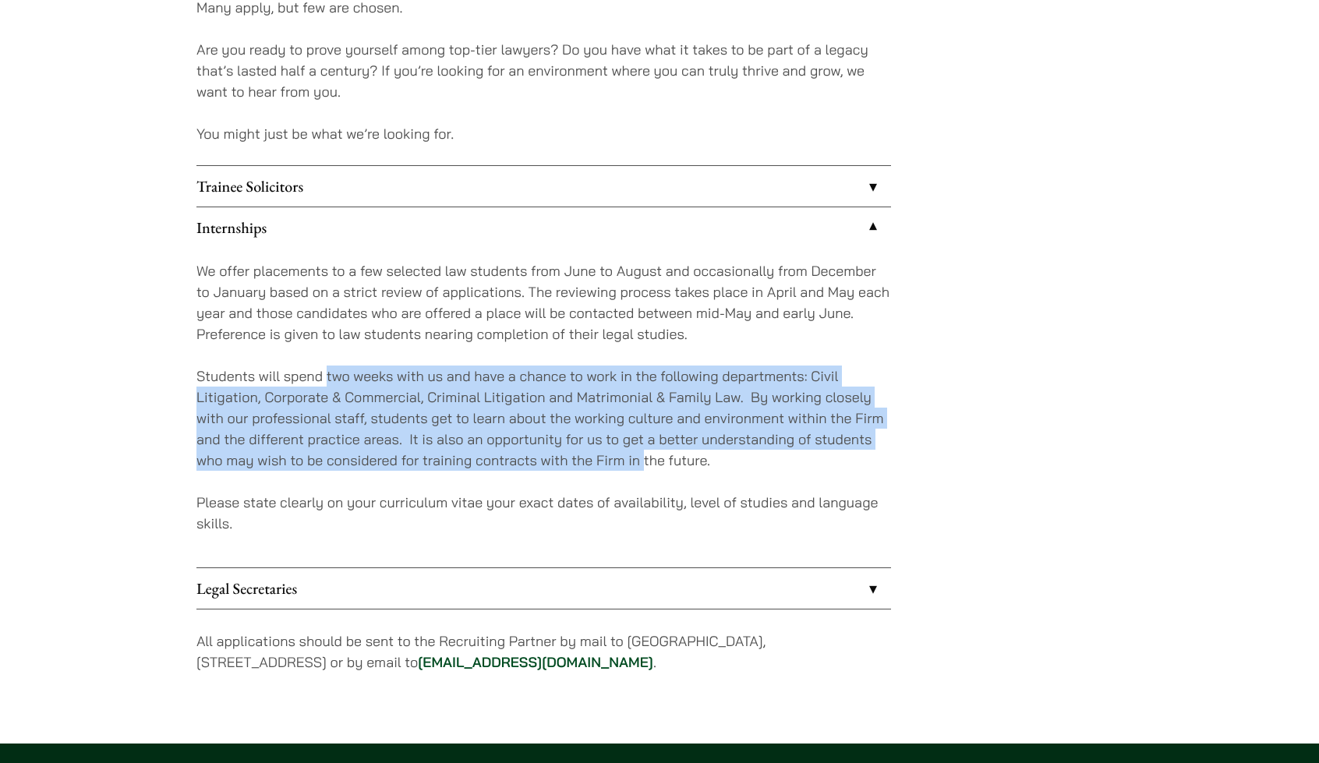
click at [335, 379] on p "Students will spend two weeks with us and have a chance to work in the followin…" at bounding box center [543, 418] width 695 height 105
drag, startPoint x: 335, startPoint y: 379, endPoint x: 624, endPoint y: 464, distance: 300.7
click at [624, 464] on p "Students will spend two weeks with us and have a chance to work in the followin…" at bounding box center [543, 418] width 695 height 105
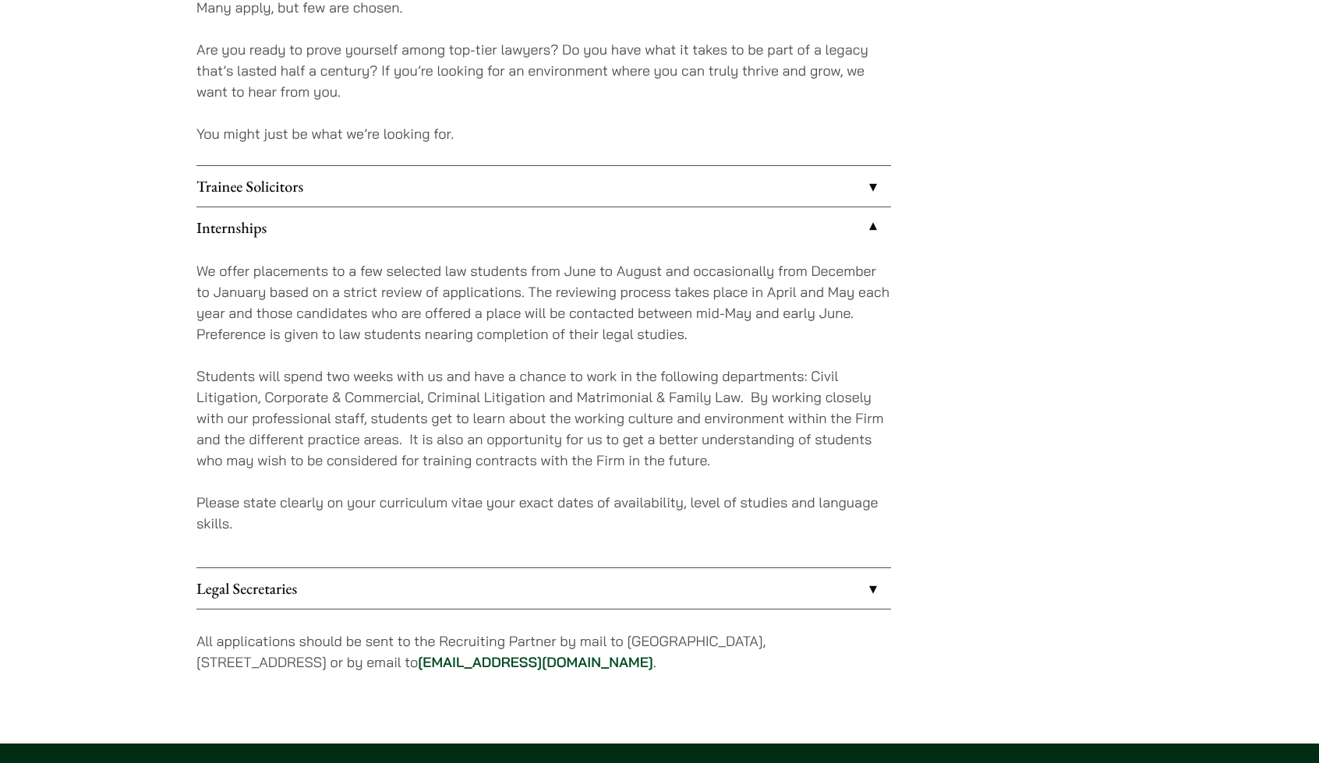
click at [624, 464] on p "Students will spend two weeks with us and have a chance to work in the followin…" at bounding box center [543, 418] width 695 height 105
click at [638, 459] on p "Students will spend two weeks with us and have a chance to work in the followin…" at bounding box center [543, 418] width 695 height 105
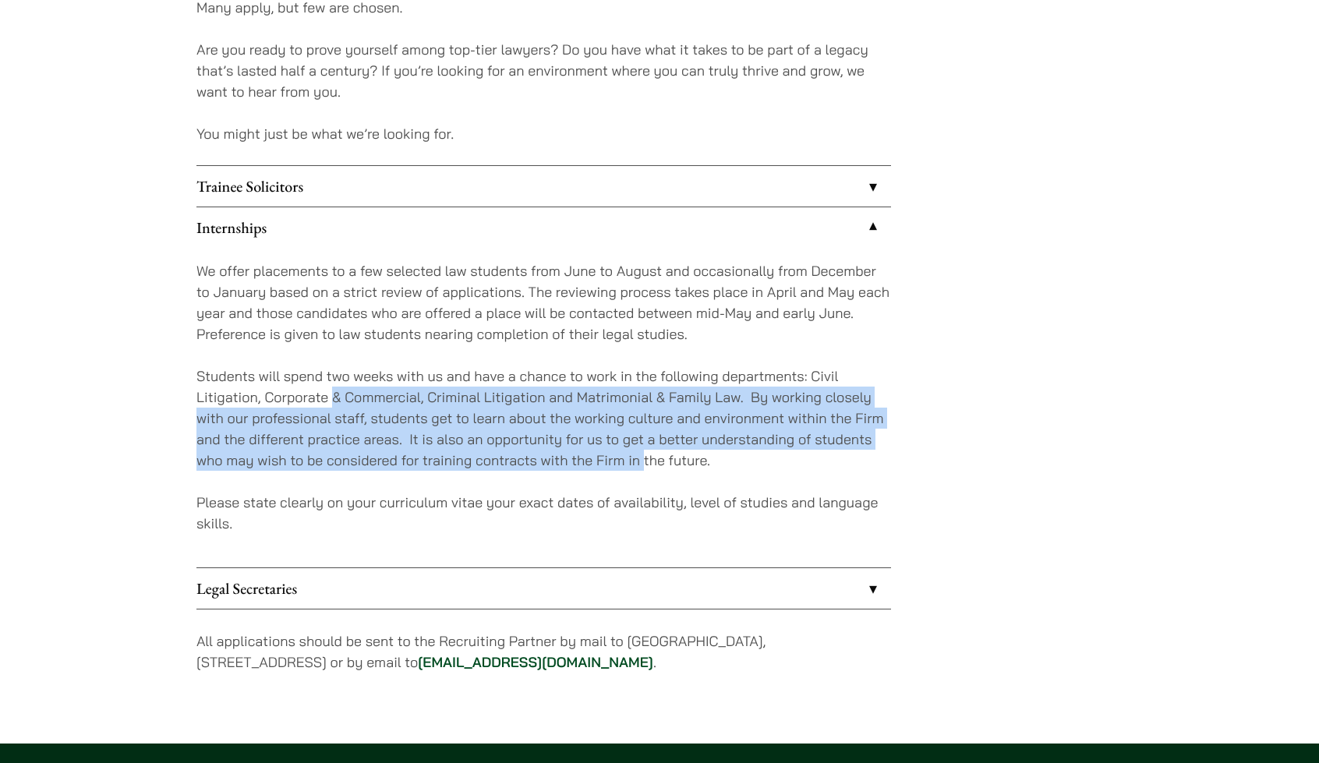
drag, startPoint x: 638, startPoint y: 459, endPoint x: 331, endPoint y: 388, distance: 314.4
click at [331, 388] on p "Students will spend two weeks with us and have a chance to work in the followin…" at bounding box center [543, 418] width 695 height 105
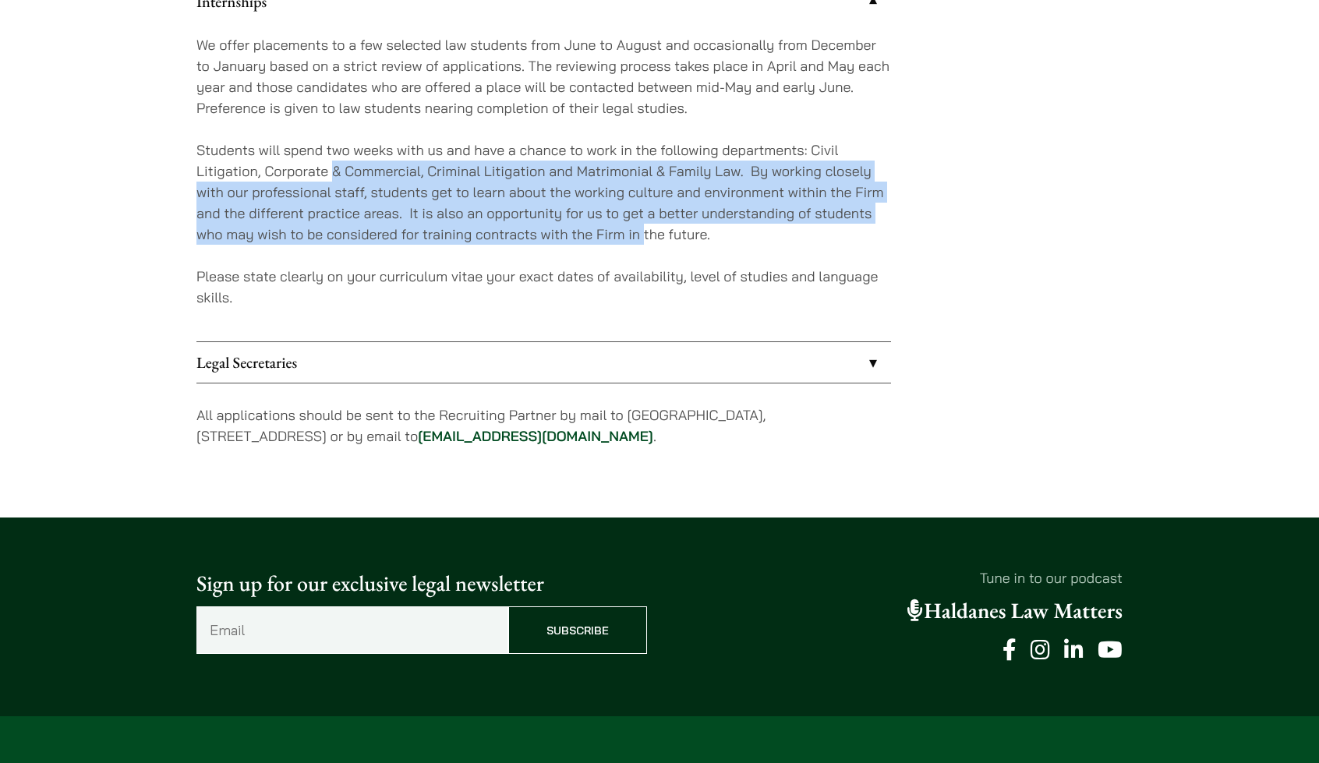
scroll to position [1538, 0]
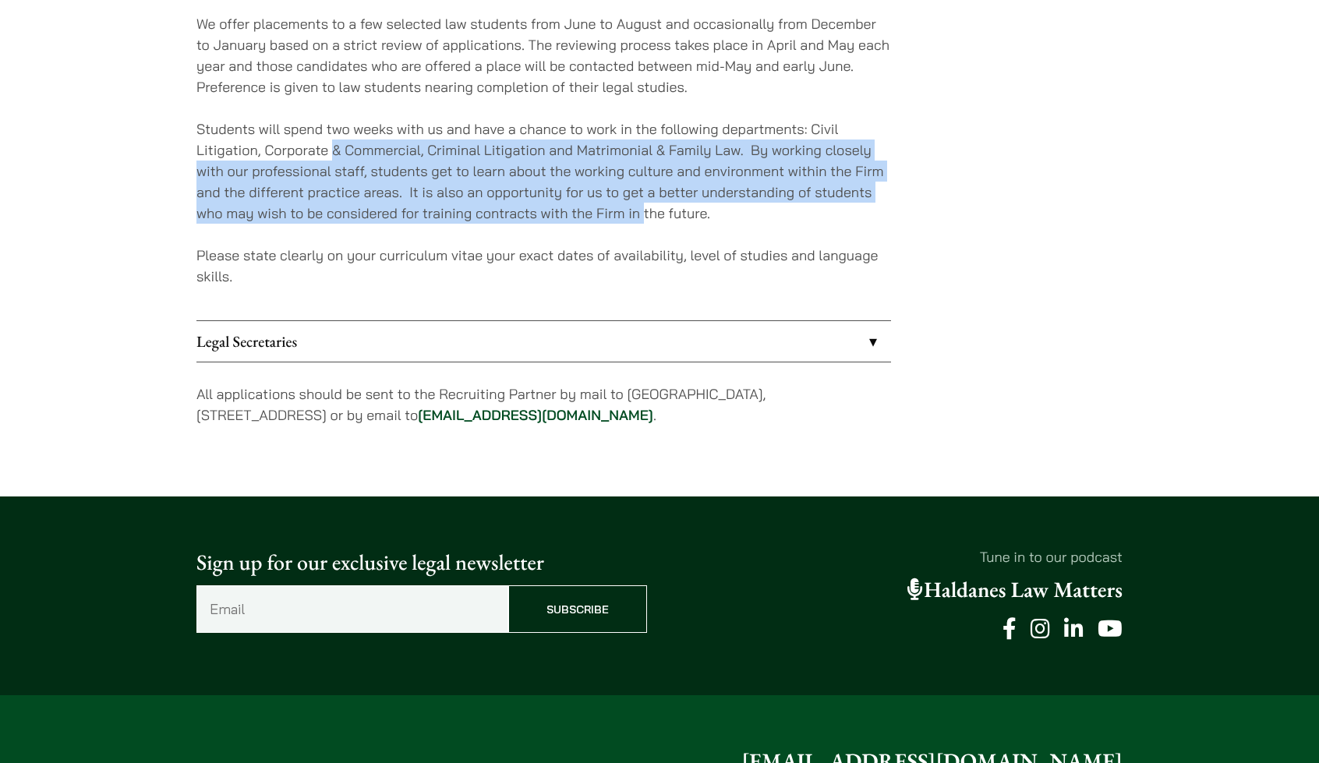
click at [623, 210] on p "Students will spend two weeks with us and have a chance to work in the followin…" at bounding box center [543, 170] width 695 height 105
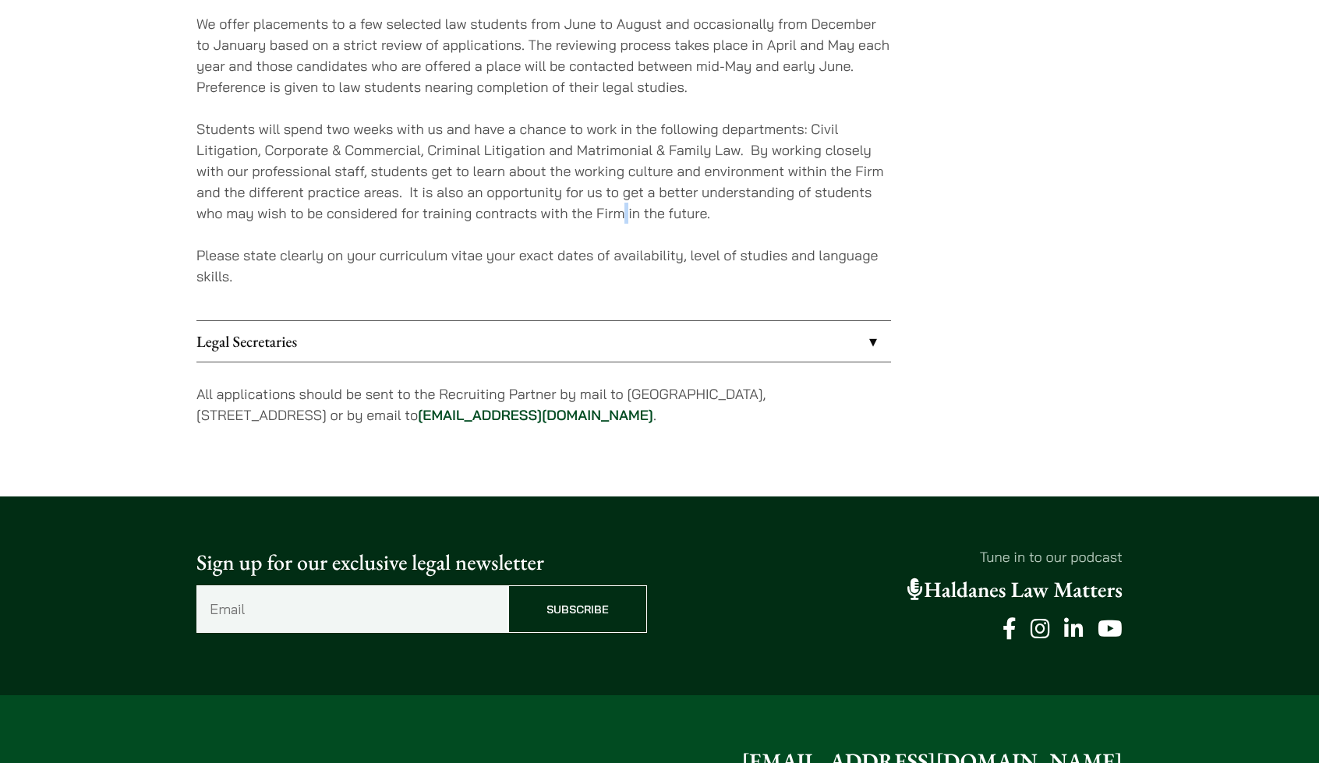
click at [623, 210] on p "Students will spend two weeks with us and have a chance to work in the followin…" at bounding box center [543, 170] width 695 height 105
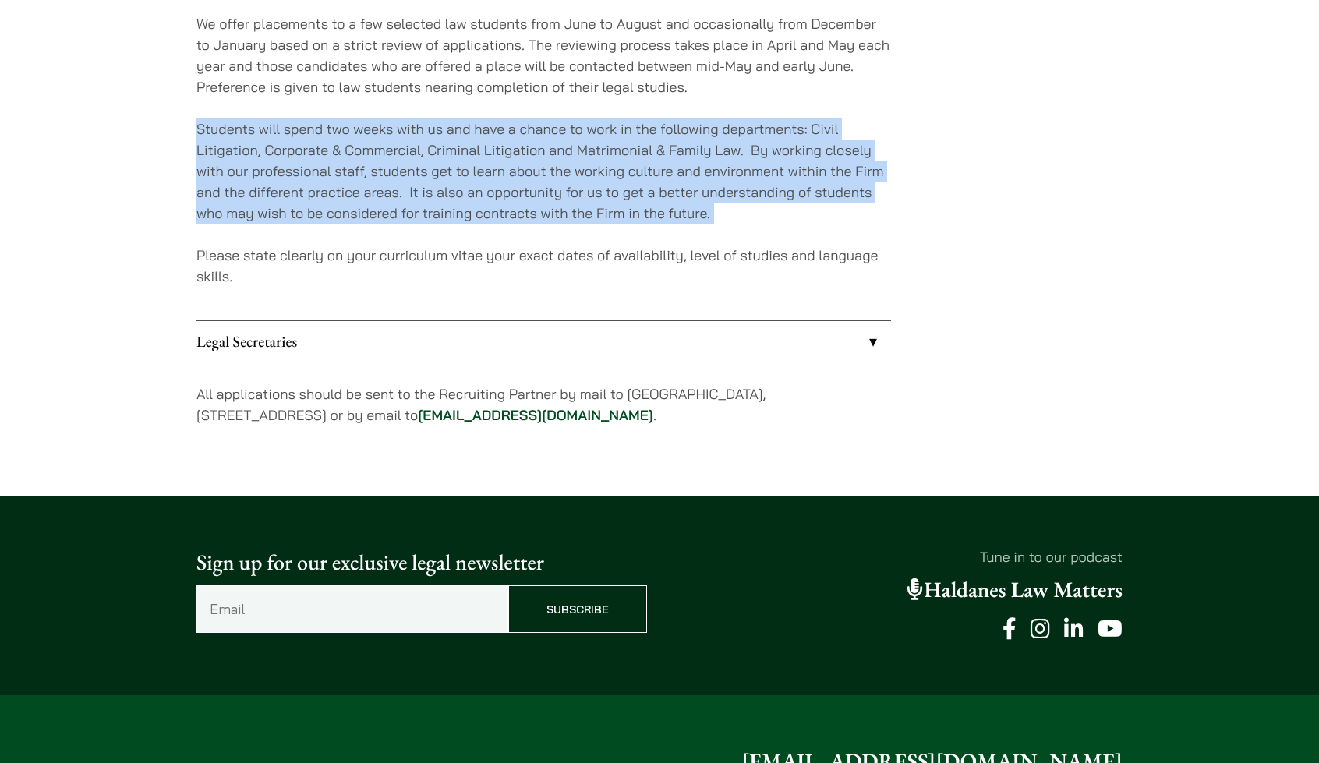
click at [623, 210] on p "Students will spend two weeks with us and have a chance to work in the followin…" at bounding box center [543, 170] width 695 height 105
click at [841, 127] on p "Students will spend two weeks with us and have a chance to work in the followin…" at bounding box center [543, 170] width 695 height 105
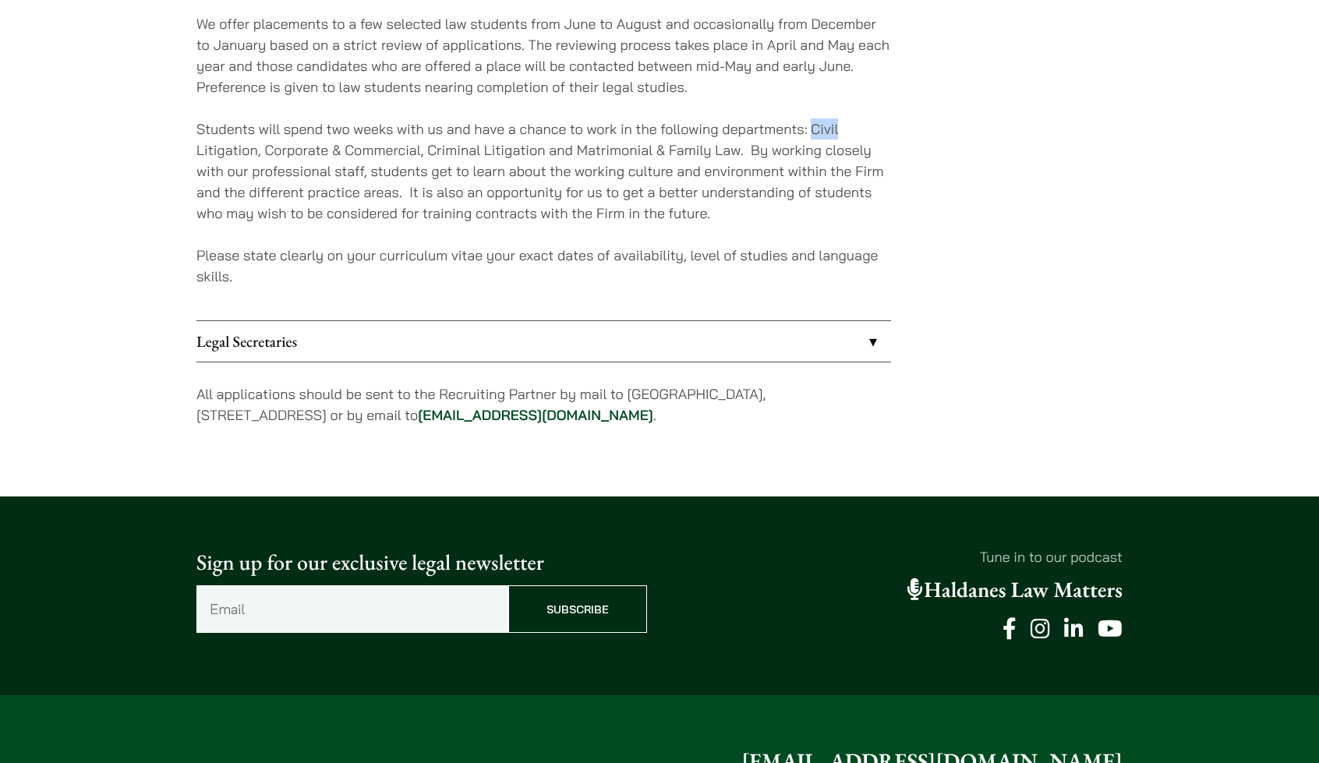
drag, startPoint x: 841, startPoint y: 127, endPoint x: 830, endPoint y: 122, distance: 11.9
click at [830, 122] on p "Students will spend two weeks with us and have a chance to work in the followin…" at bounding box center [543, 170] width 695 height 105
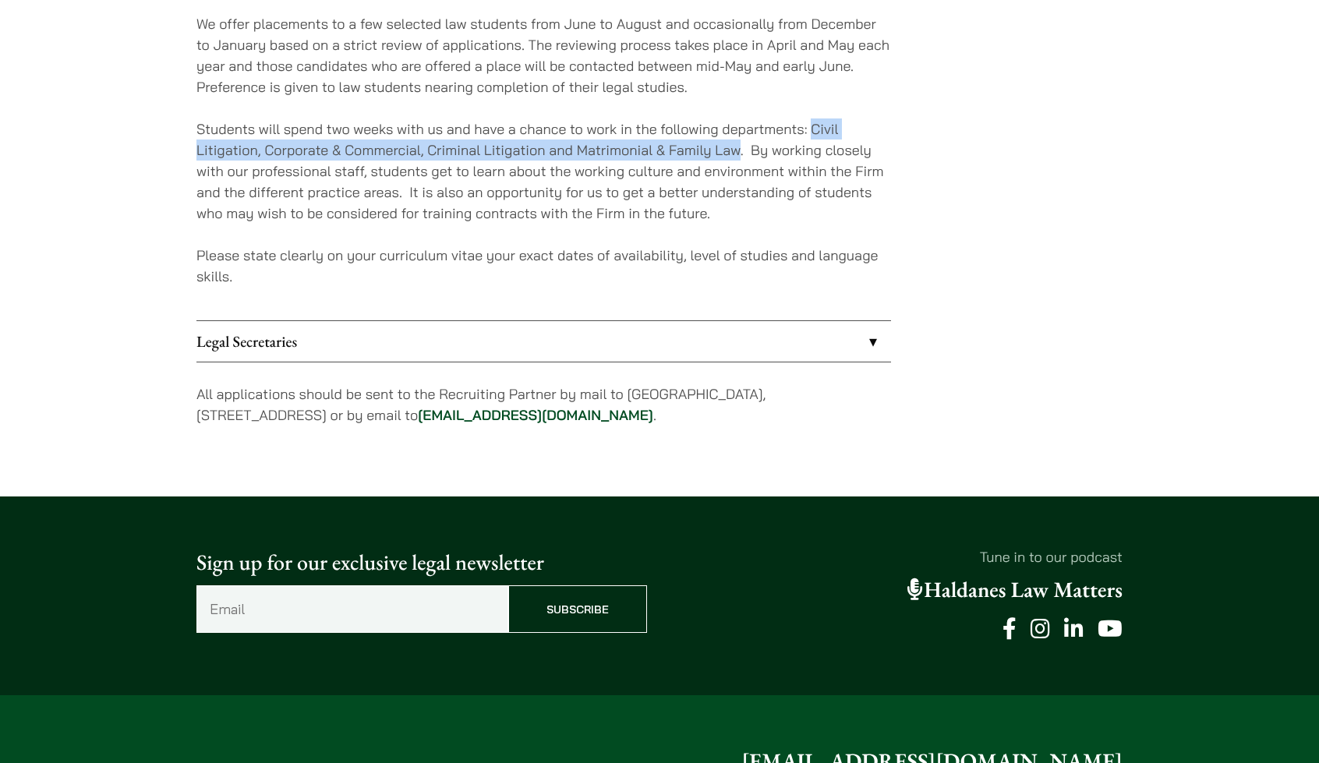
drag, startPoint x: 830, startPoint y: 122, endPoint x: 730, endPoint y: 150, distance: 104.4
click at [730, 150] on p "Students will spend two weeks with us and have a chance to work in the followin…" at bounding box center [543, 170] width 695 height 105
